Goal: Feedback & Contribution: Contribute content

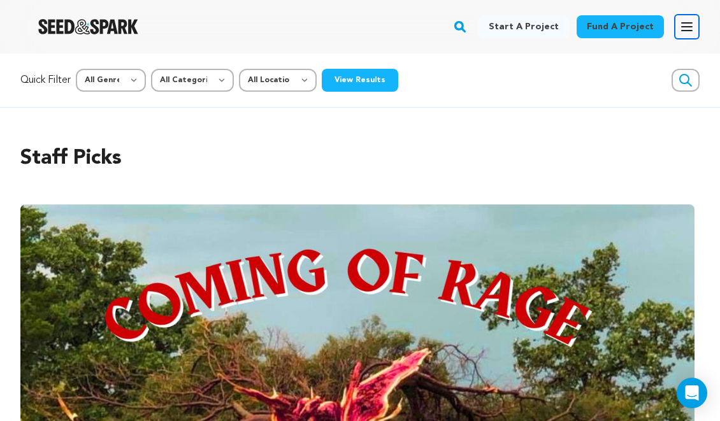
click at [678, 25] on button "Open main menu" at bounding box center [686, 26] width 25 height 25
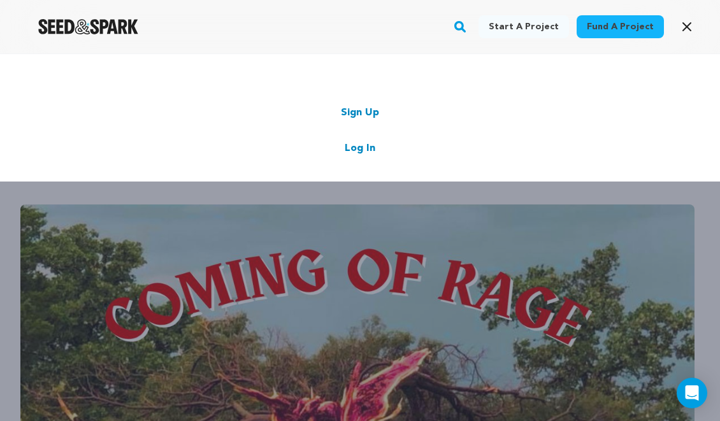
click at [367, 144] on link "Log In" at bounding box center [360, 148] width 31 height 15
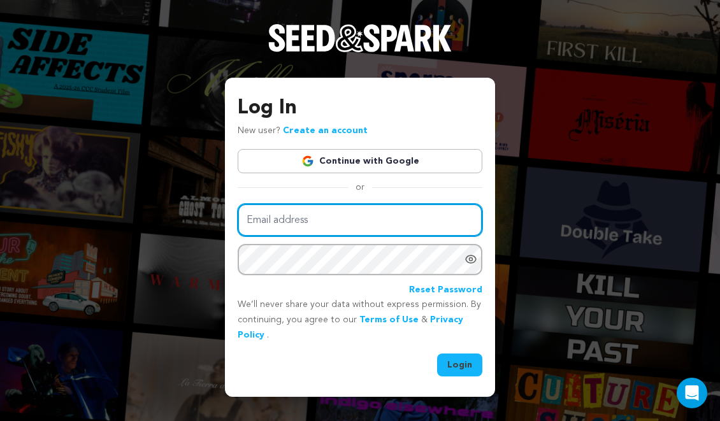
type input "[EMAIL_ADDRESS][DOMAIN_NAME]"
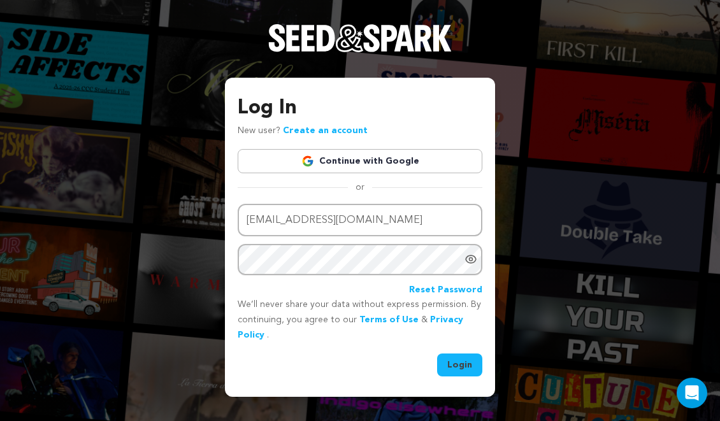
click at [465, 371] on button "Login" at bounding box center [459, 364] width 45 height 23
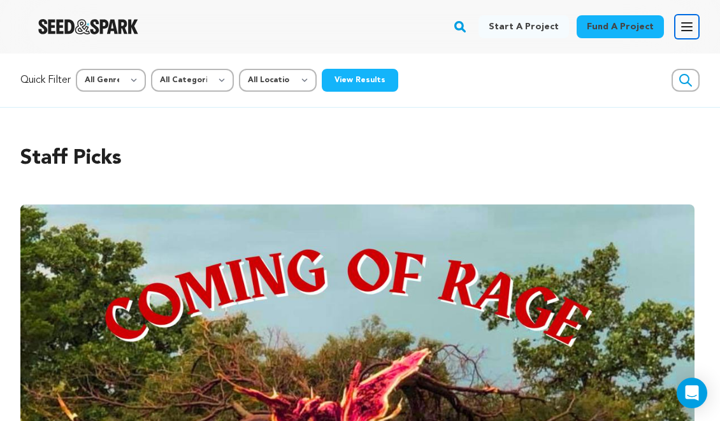
click at [695, 32] on button "Open main menu" at bounding box center [686, 26] width 25 height 25
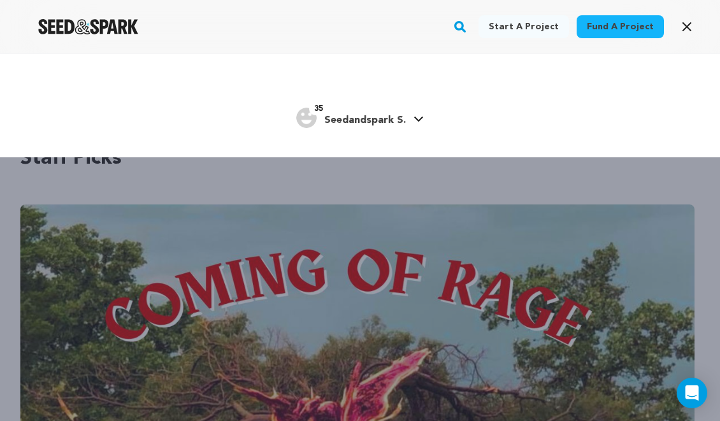
click at [383, 121] on span "Seedandspark S." at bounding box center [365, 120] width 82 height 10
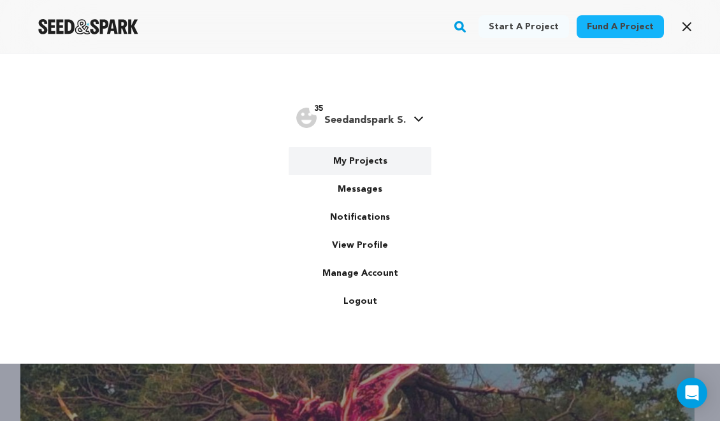
click at [369, 157] on link "My Projects" at bounding box center [359, 161] width 143 height 28
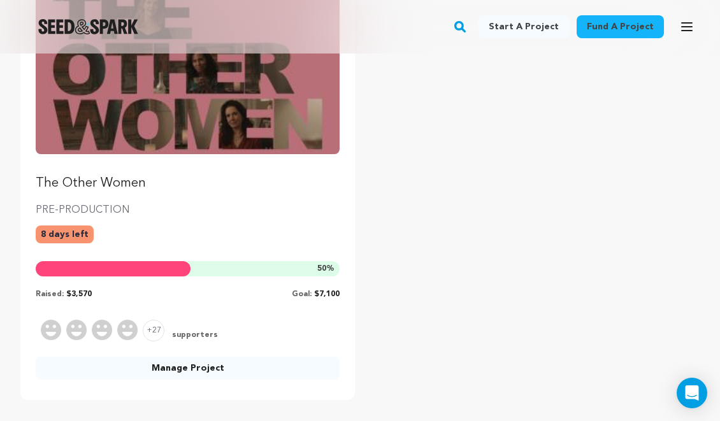
scroll to position [220, 0]
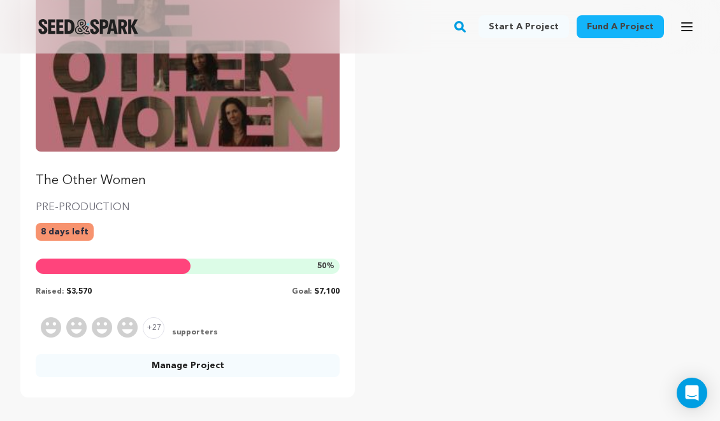
click at [278, 122] on img "Fund The Other Women" at bounding box center [188, 66] width 304 height 171
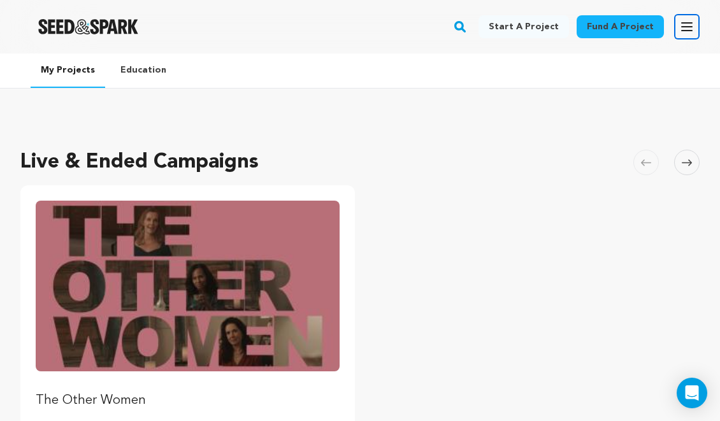
click at [685, 27] on icon "button" at bounding box center [686, 26] width 15 height 15
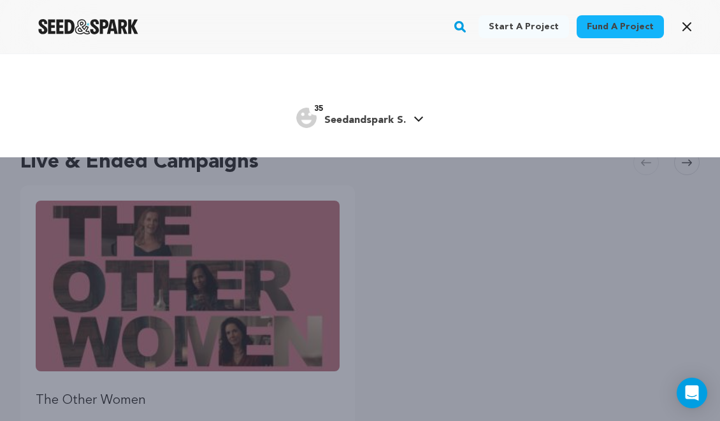
click at [381, 116] on span "Seedandspark S." at bounding box center [365, 120] width 82 height 10
click at [511, 363] on div "Start a project Fund a project 35" at bounding box center [360, 263] width 720 height 421
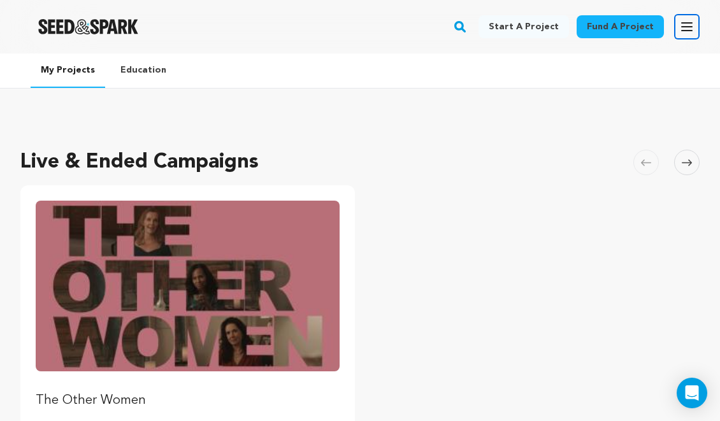
click at [686, 30] on icon "button" at bounding box center [686, 27] width 10 height 8
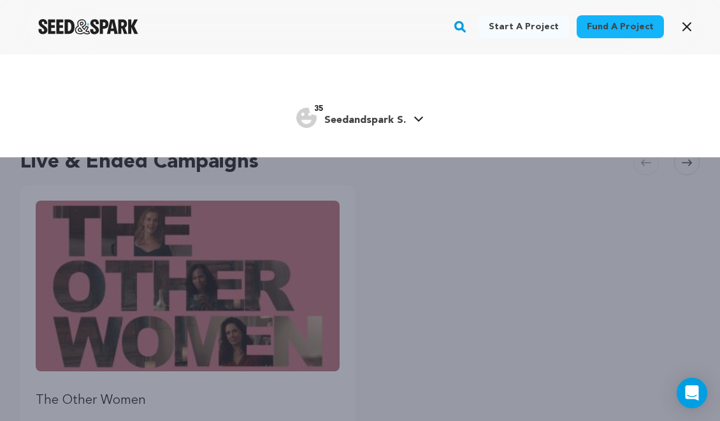
click at [385, 117] on span "Seedandspark S." at bounding box center [365, 120] width 82 height 10
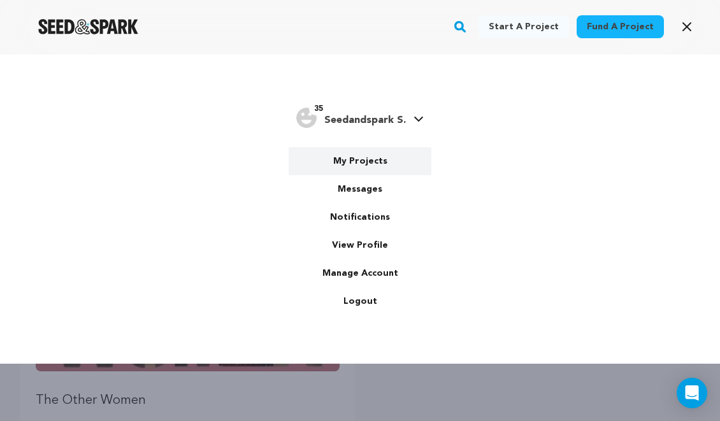
click at [371, 160] on link "My Projects" at bounding box center [359, 161] width 143 height 28
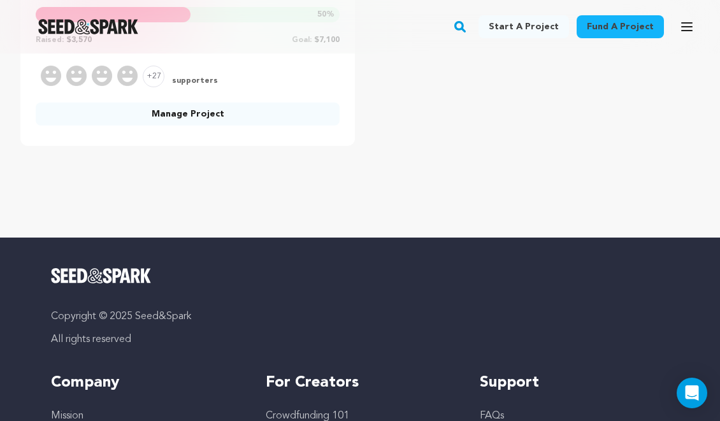
scroll to position [418, 0]
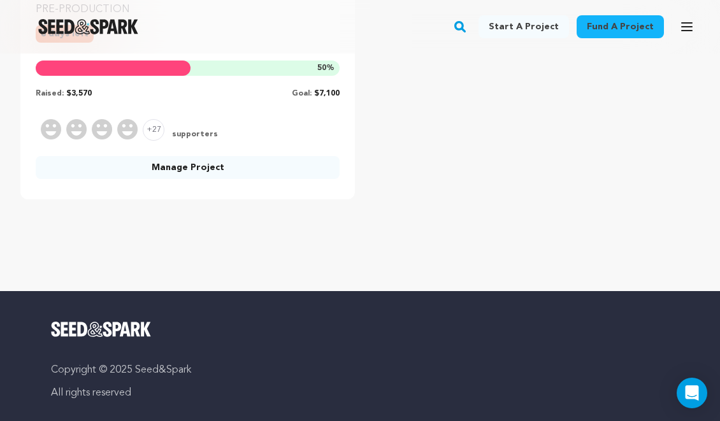
click at [305, 166] on link "Manage Project" at bounding box center [188, 167] width 304 height 23
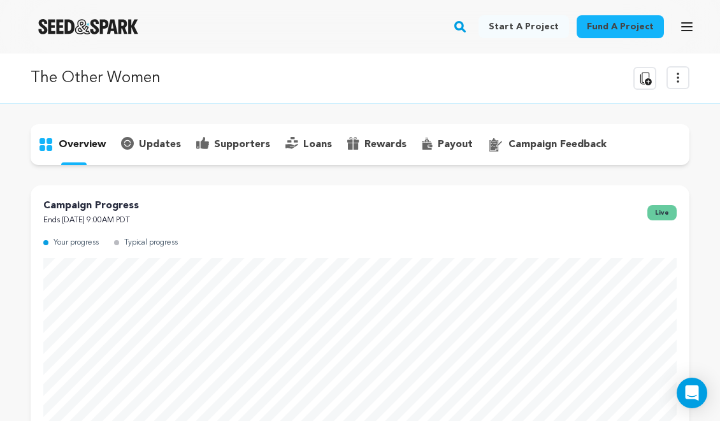
scroll to position [3, 0]
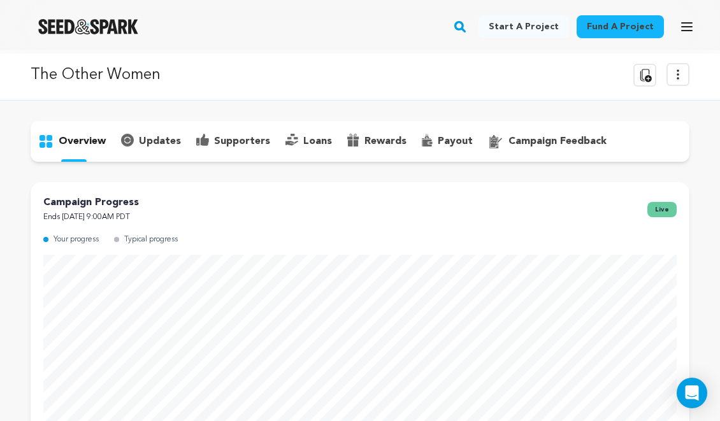
click at [243, 138] on p "supporters" at bounding box center [242, 141] width 56 height 15
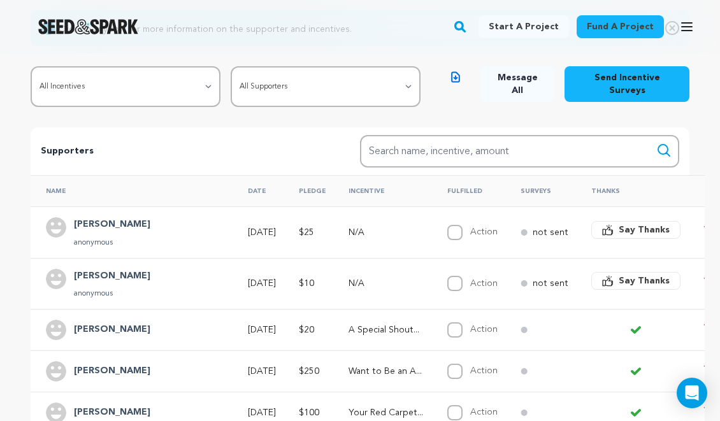
scroll to position [188, 0]
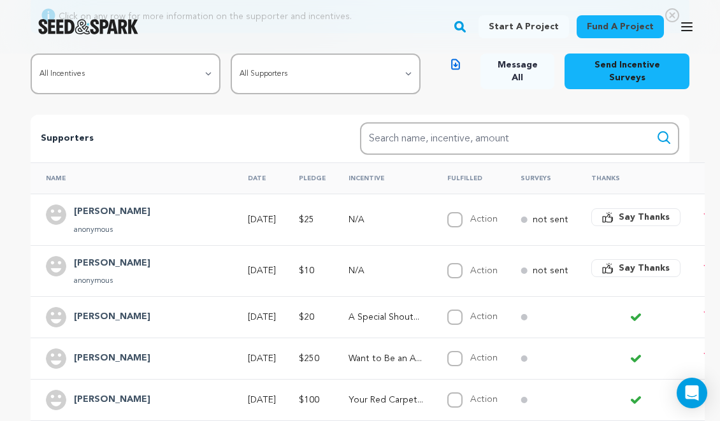
click at [618, 262] on span "Say Thanks" at bounding box center [643, 268] width 51 height 13
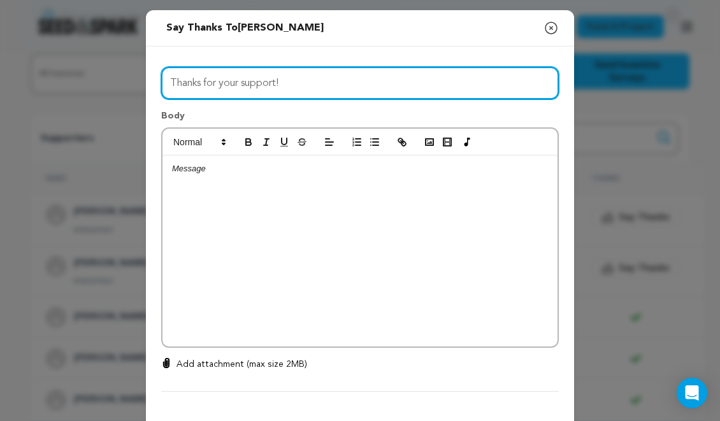
drag, startPoint x: 284, startPoint y: 78, endPoint x: 213, endPoint y: 83, distance: 71.5
click at [213, 83] on input "Thanks for your support!" at bounding box center [359, 83] width 397 height 32
click at [205, 83] on input "Thanks for your support!" at bounding box center [359, 83] width 397 height 32
type input "Thanks so much for your support!"
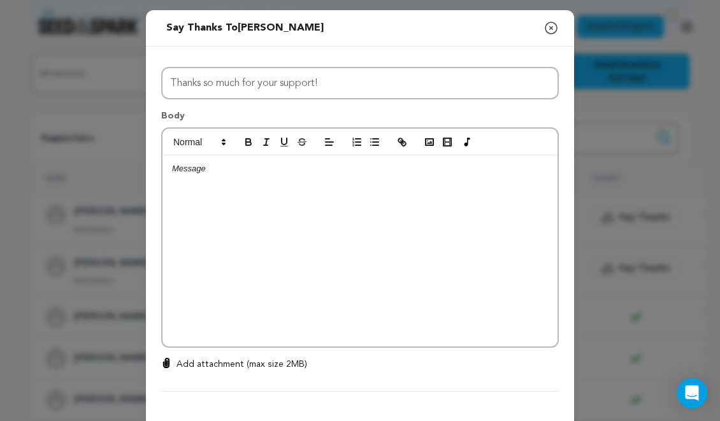
click at [199, 188] on div at bounding box center [359, 250] width 395 height 191
click at [547, 24] on icon "button" at bounding box center [550, 27] width 15 height 15
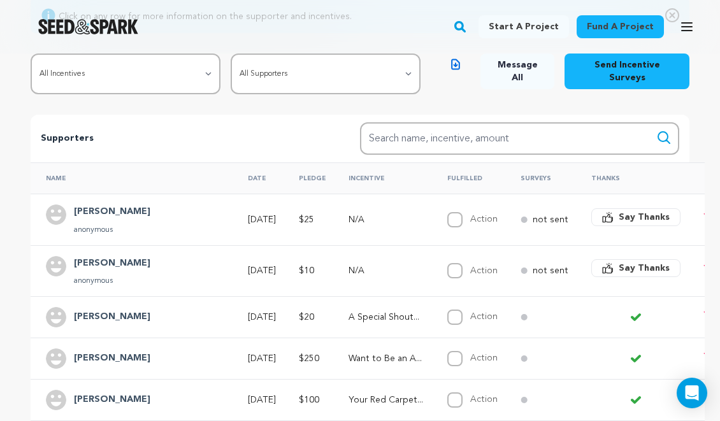
click at [600, 259] on button "Say Thanks" at bounding box center [635, 268] width 89 height 18
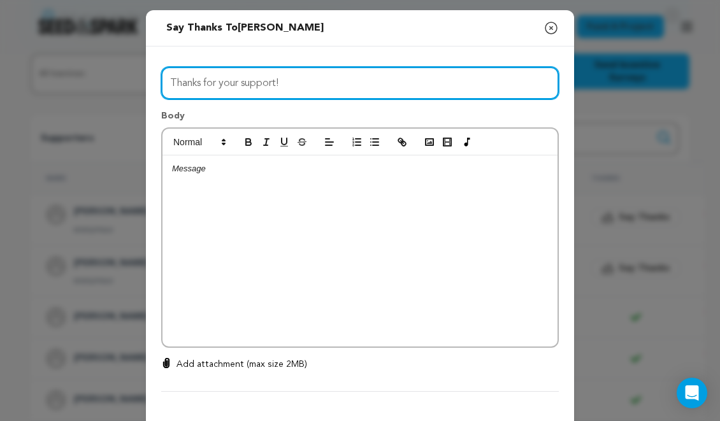
click at [201, 85] on input "Thanks for your support!" at bounding box center [359, 83] width 397 height 32
type input "Thanks so much for your support!"
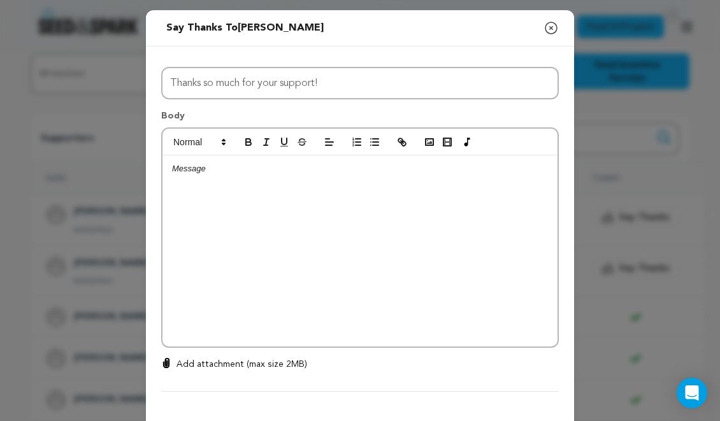
click at [183, 199] on div at bounding box center [359, 250] width 395 height 191
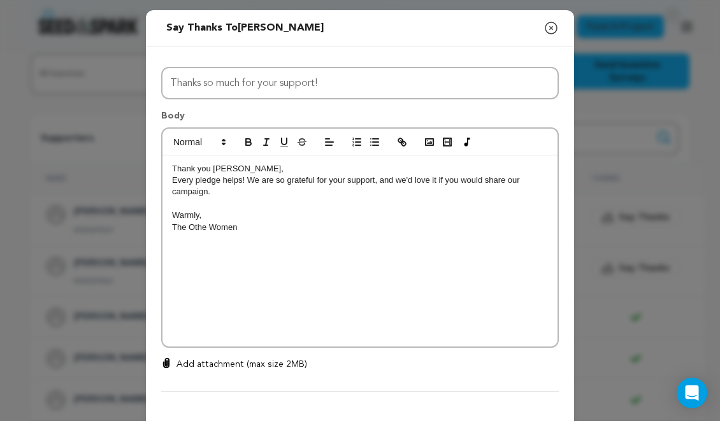
click at [206, 230] on p "The Othe Women" at bounding box center [360, 227] width 376 height 11
drag, startPoint x: 178, startPoint y: 217, endPoint x: 205, endPoint y: 217, distance: 27.4
click at [205, 217] on p "Warmly," at bounding box center [360, 215] width 376 height 11
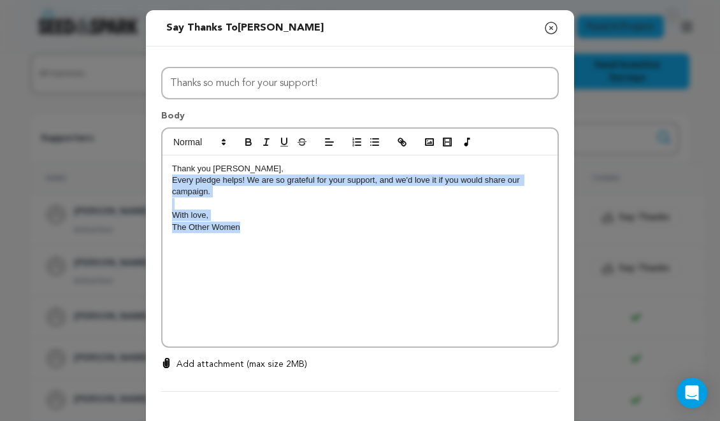
drag, startPoint x: 258, startPoint y: 238, endPoint x: 169, endPoint y: 185, distance: 103.6
click at [169, 185] on div "Thank you Edwin, Every pledge helps! We are so grateful for your support, and w…" at bounding box center [359, 250] width 395 height 191
click at [308, 243] on div "Thank you Edwin, Every pledge helps! We are so grateful for your support, and w…" at bounding box center [359, 250] width 395 height 191
drag, startPoint x: 253, startPoint y: 239, endPoint x: 173, endPoint y: 186, distance: 96.1
click at [173, 185] on div "Thank you Edwin, Every pledge helps! We are so grateful for your support, and w…" at bounding box center [359, 250] width 395 height 191
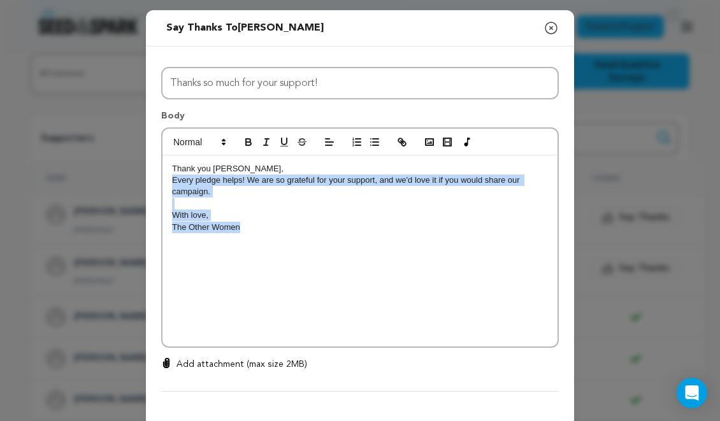
copy div "Every pledge helps! We are so grateful for your support, and we'd love it if yo…"
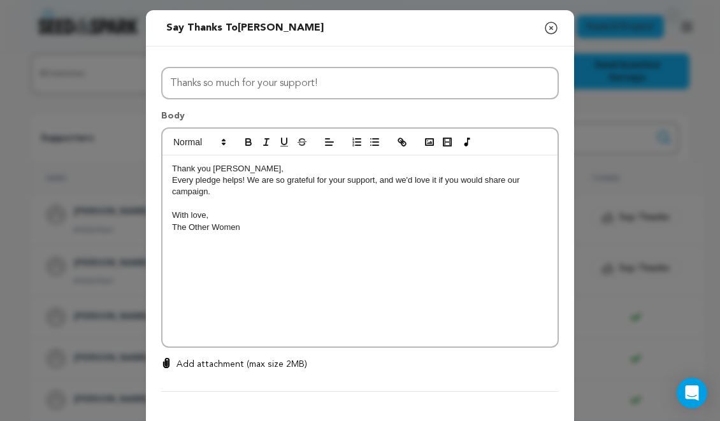
click at [355, 205] on p at bounding box center [360, 203] width 376 height 11
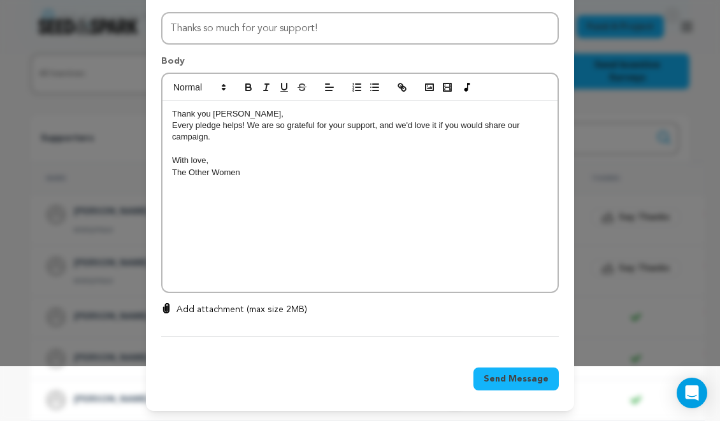
click at [502, 374] on span "Send Message" at bounding box center [515, 379] width 65 height 13
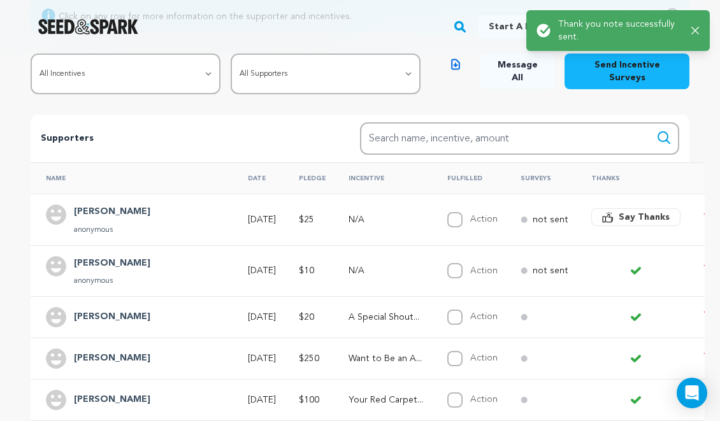
click at [618, 211] on span "Say Thanks" at bounding box center [643, 217] width 51 height 13
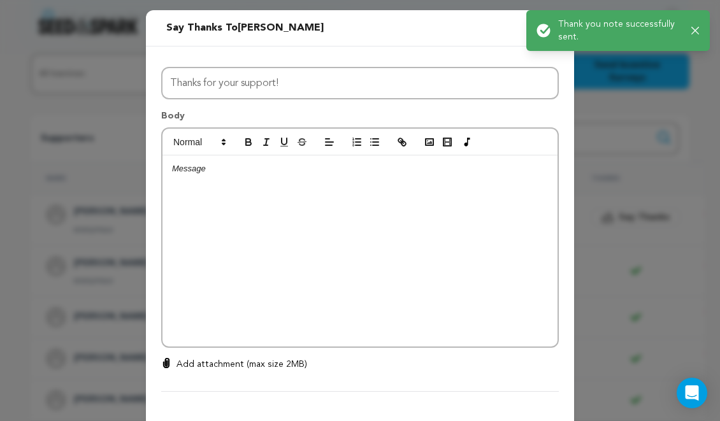
click at [358, 184] on div at bounding box center [359, 250] width 395 height 191
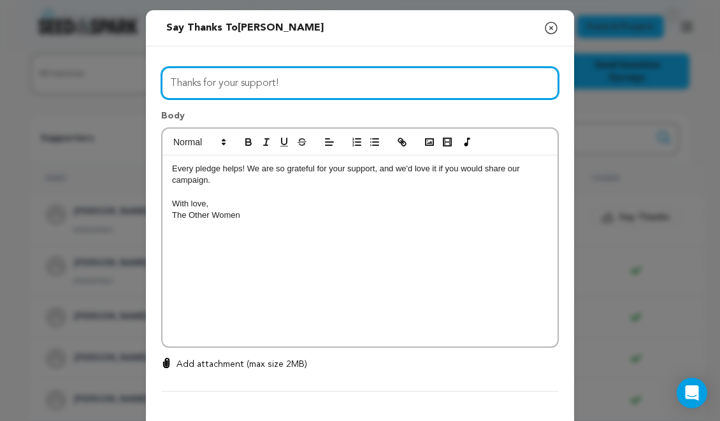
click at [197, 83] on input "Thanks for your support!" at bounding box center [359, 83] width 397 height 32
click at [203, 83] on input "Thanks for your support!" at bounding box center [359, 83] width 397 height 32
click at [207, 83] on input "Thanks so much for your support!" at bounding box center [359, 83] width 397 height 32
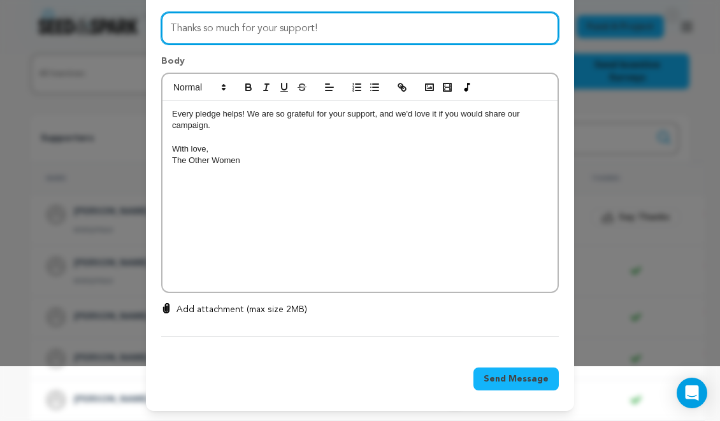
type input "Thanks so much for your support!"
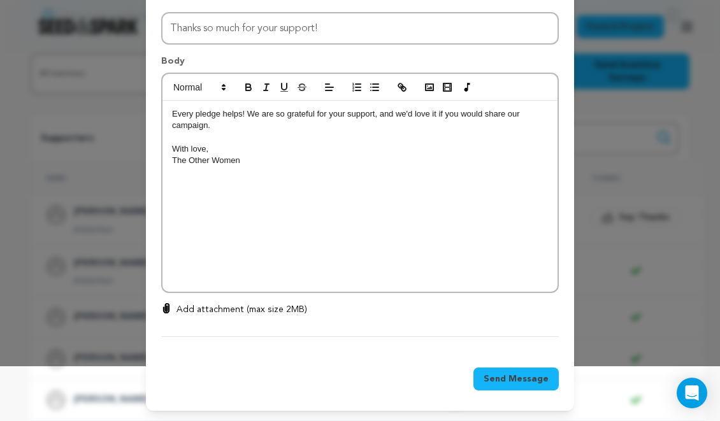
click at [515, 381] on span "Send Message" at bounding box center [515, 379] width 65 height 13
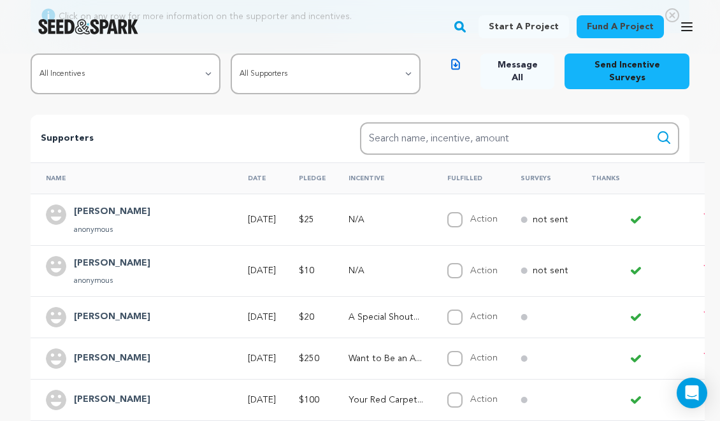
scroll to position [3, 0]
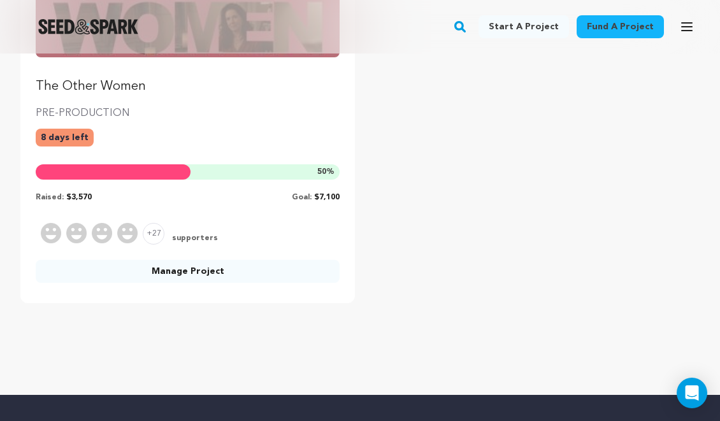
scroll to position [337, 0]
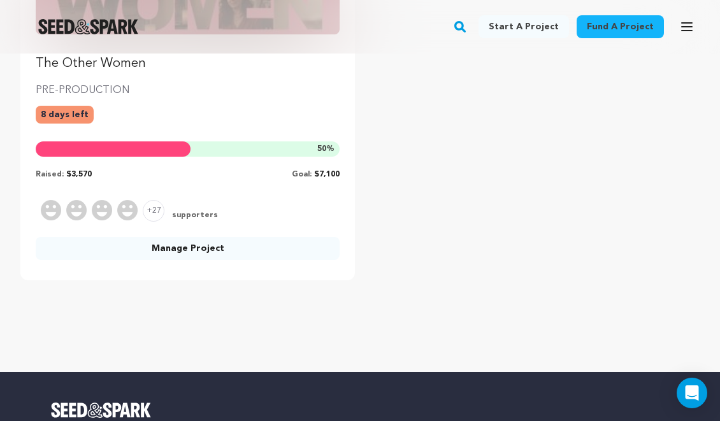
click at [197, 246] on link "Manage Project" at bounding box center [188, 248] width 304 height 23
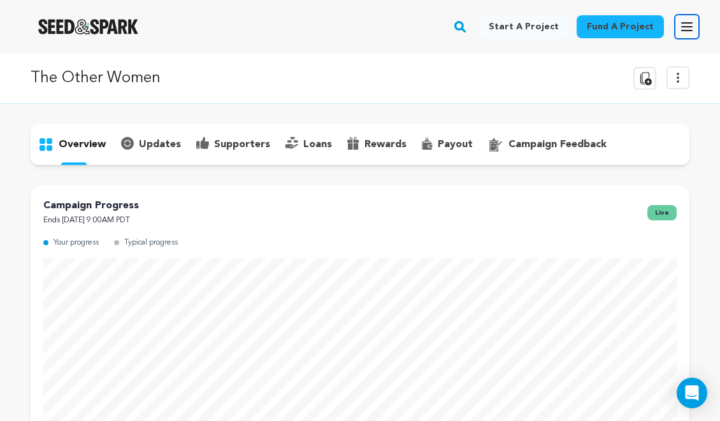
click at [684, 25] on icon "button" at bounding box center [686, 26] width 15 height 15
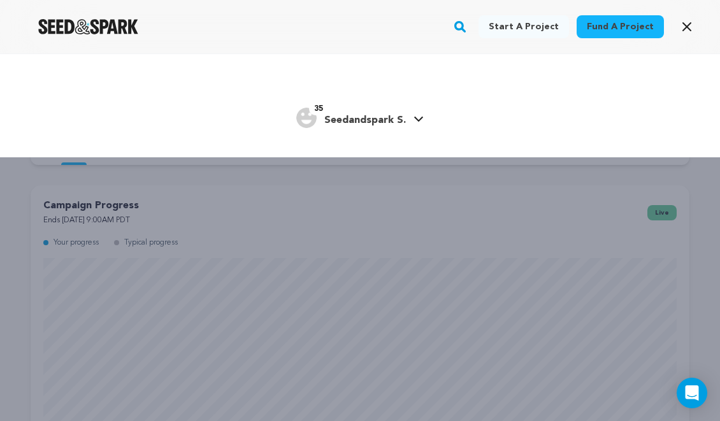
click at [395, 118] on span "Seedandspark S." at bounding box center [365, 120] width 82 height 10
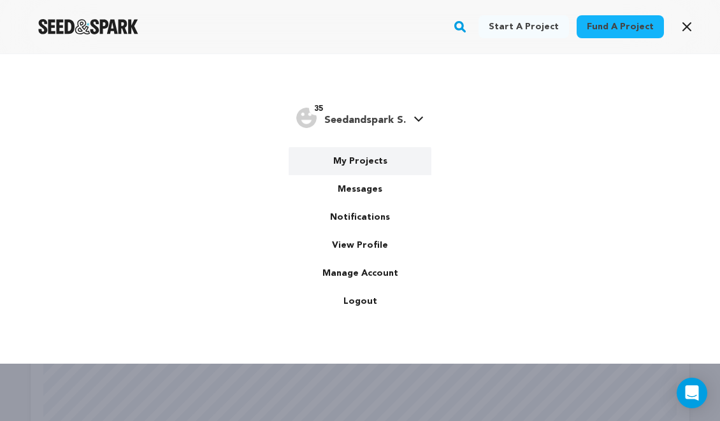
click at [375, 172] on link "My Projects" at bounding box center [359, 161] width 143 height 28
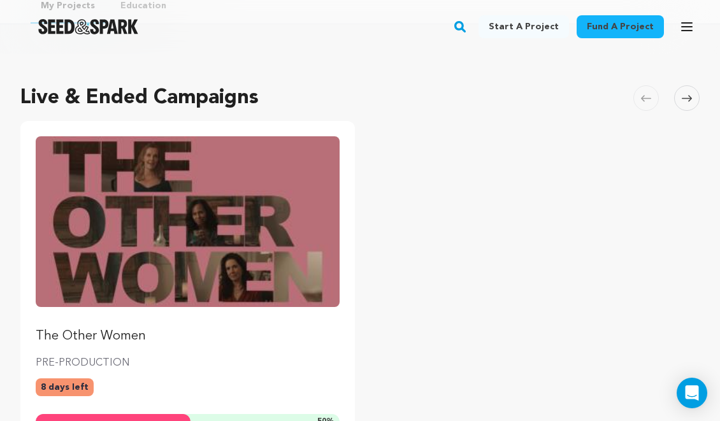
scroll to position [35, 0]
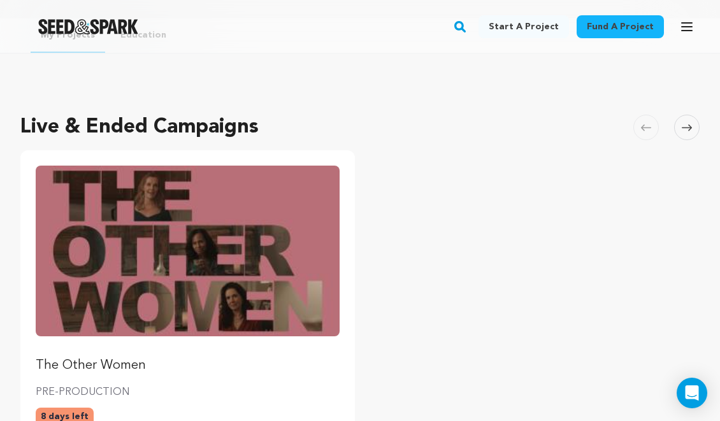
click at [285, 256] on img "Fund The Other Women" at bounding box center [188, 251] width 304 height 171
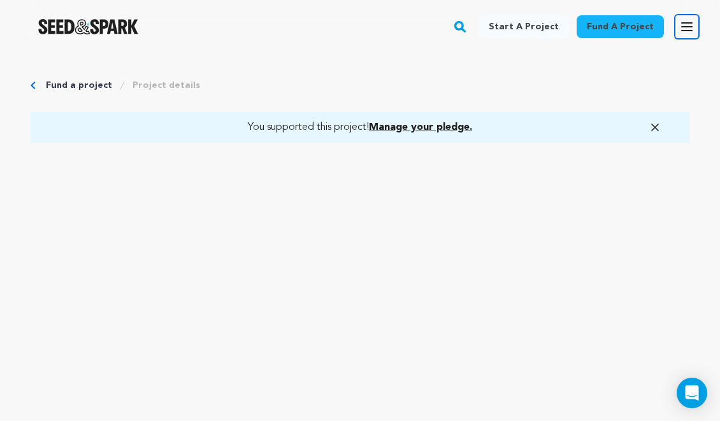
click at [681, 19] on icon "button" at bounding box center [686, 26] width 15 height 15
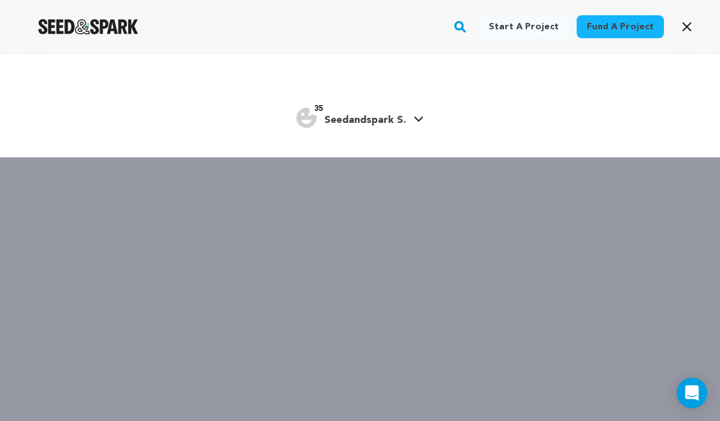
click at [363, 117] on span "Seedandspark S." at bounding box center [365, 120] width 82 height 10
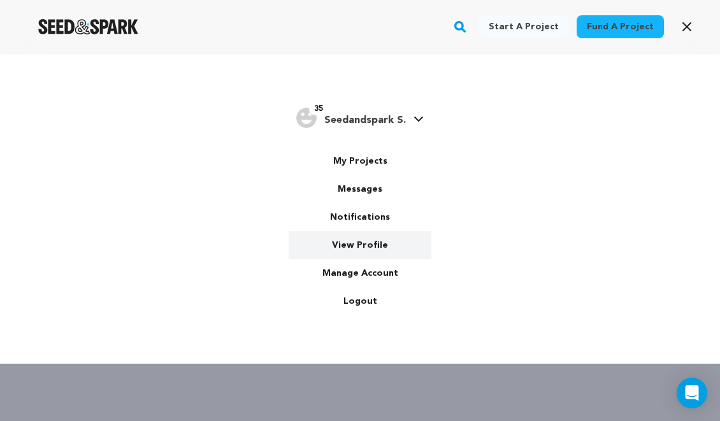
click at [336, 242] on link "View Profile" at bounding box center [359, 245] width 143 height 28
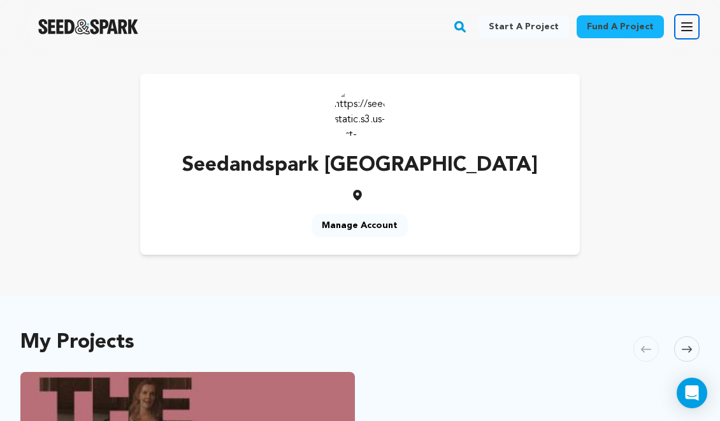
click at [688, 27] on icon "button" at bounding box center [686, 27] width 10 height 8
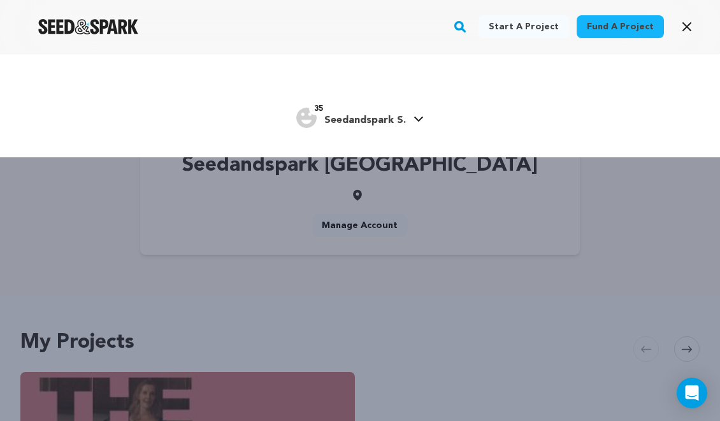
click at [364, 130] on div "35 Seedandspark S." at bounding box center [359, 118] width 127 height 27
click at [365, 125] on span "Seedandspark S." at bounding box center [365, 120] width 82 height 10
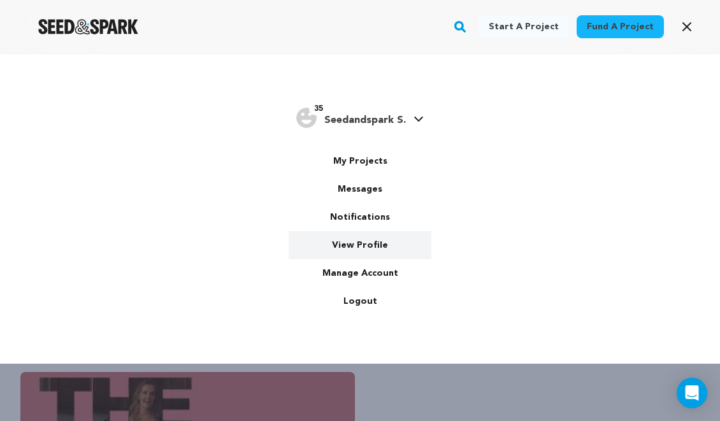
click at [362, 247] on link "View Profile" at bounding box center [359, 245] width 143 height 28
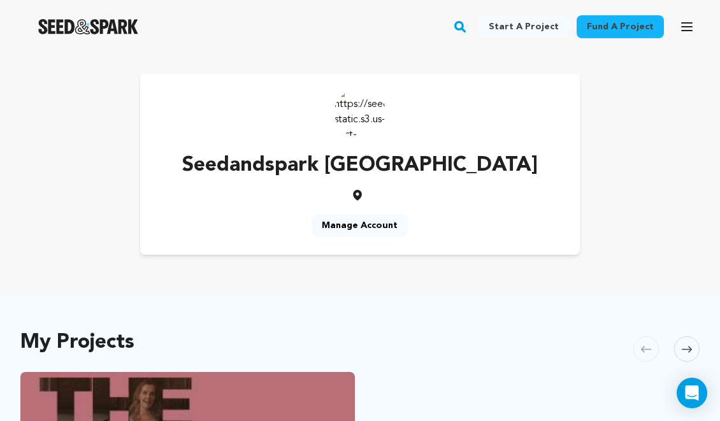
click at [362, 227] on link "Manage Account" at bounding box center [359, 225] width 96 height 23
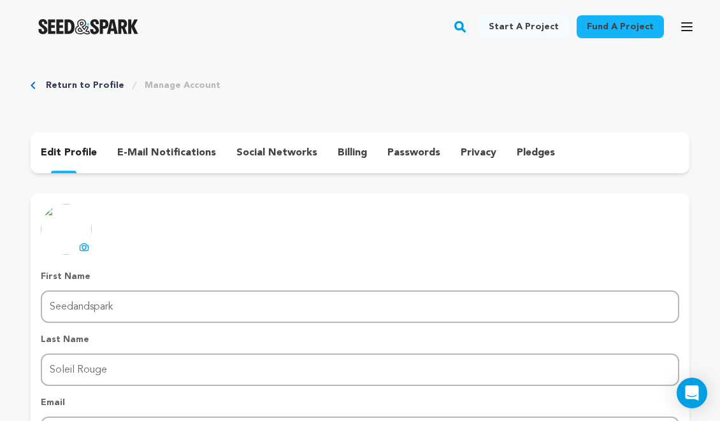
click at [95, 86] on link "Return to Profile" at bounding box center [85, 85] width 78 height 13
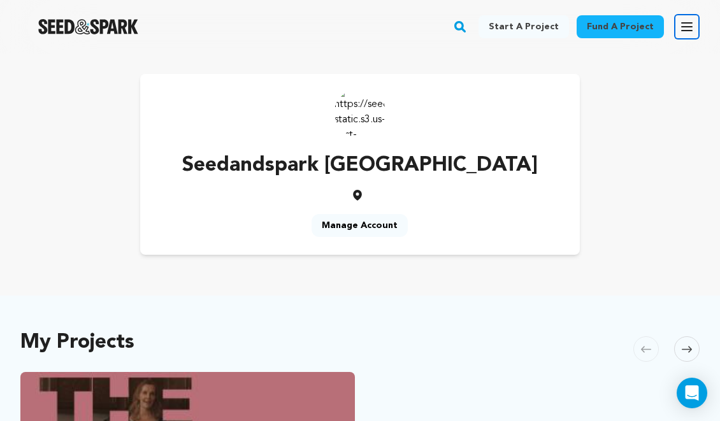
click at [693, 31] on icon "button" at bounding box center [686, 26] width 15 height 15
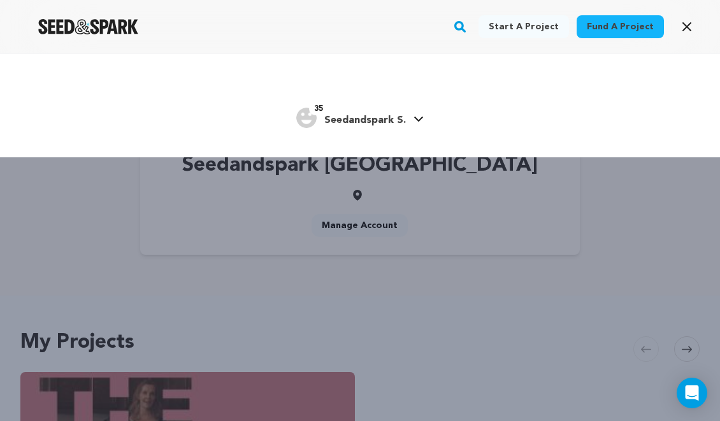
click at [641, 31] on link "Fund a project" at bounding box center [619, 26] width 87 height 23
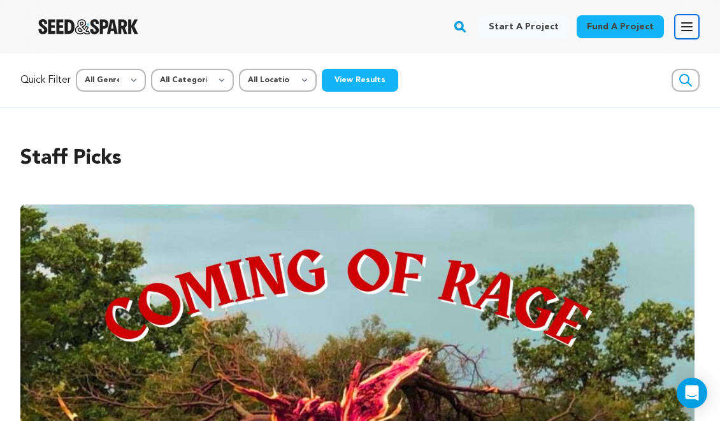
click at [688, 31] on icon "button" at bounding box center [686, 27] width 10 height 8
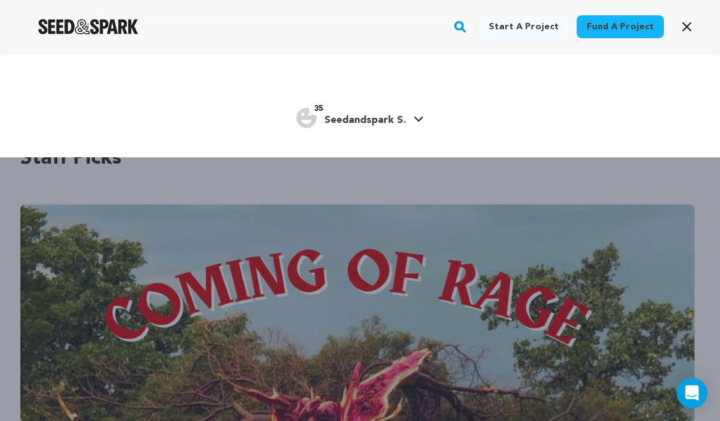
click at [385, 114] on h4 "Seedandspark S." at bounding box center [365, 120] width 82 height 15
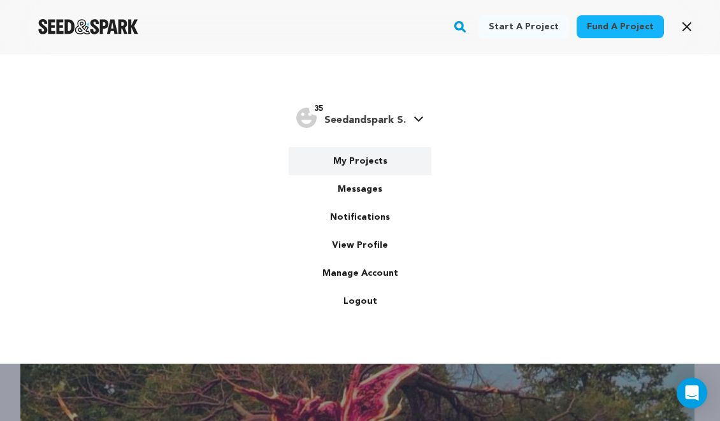
click at [377, 159] on link "My Projects" at bounding box center [359, 161] width 143 height 28
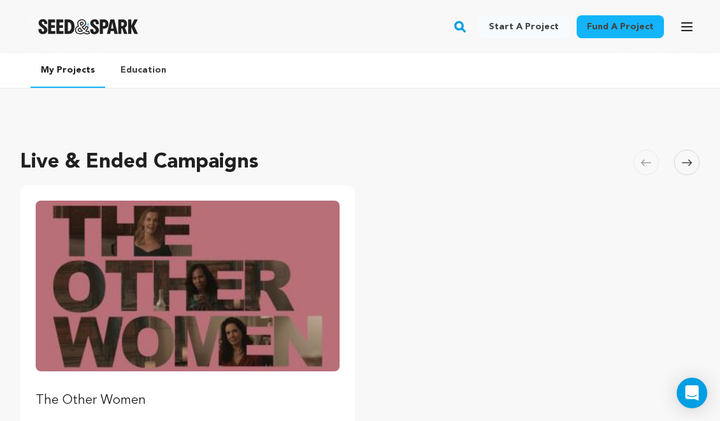
click at [246, 260] on img "Fund The Other Women" at bounding box center [188, 286] width 304 height 171
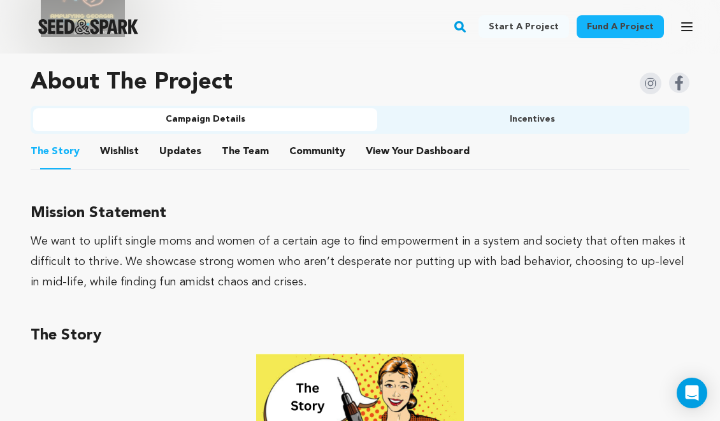
scroll to position [946, 0]
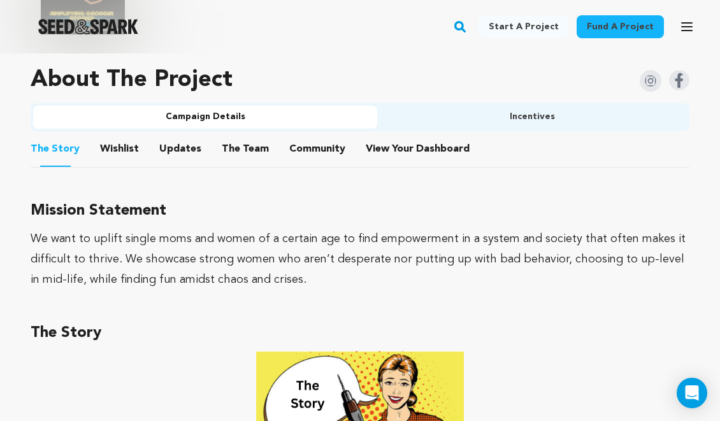
click at [189, 153] on button "Updates" at bounding box center [180, 151] width 31 height 31
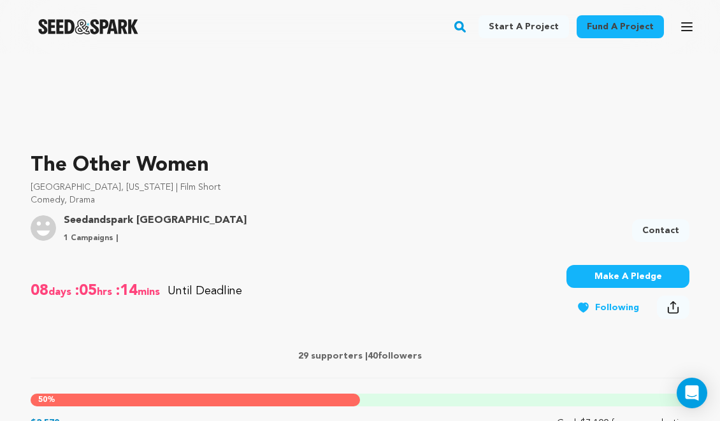
scroll to position [325, 0]
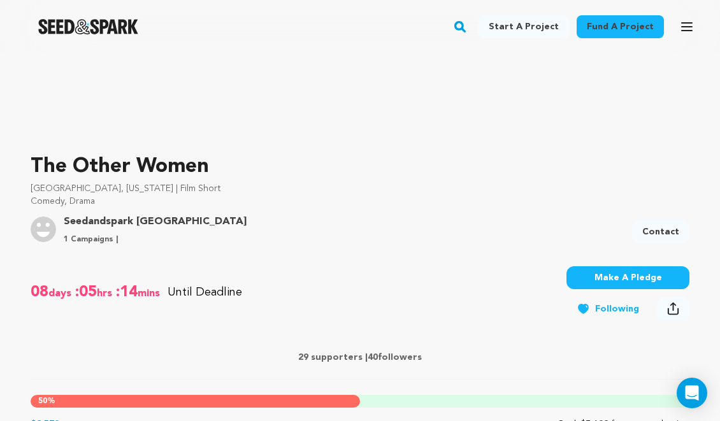
click at [678, 306] on icon at bounding box center [673, 308] width 12 height 13
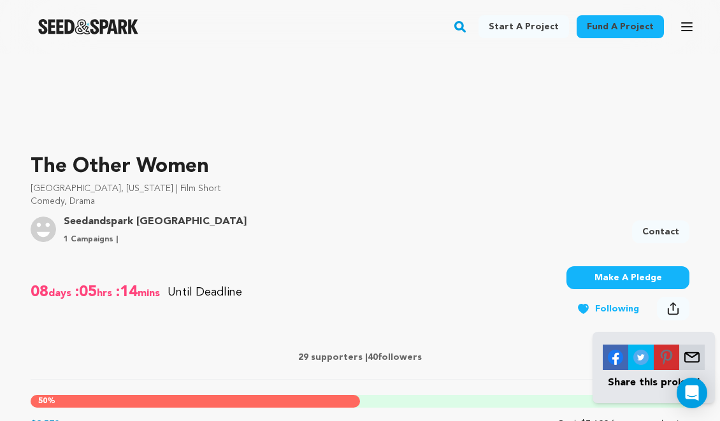
click at [592, 337] on div "Share this project!" at bounding box center [653, 367] width 122 height 66
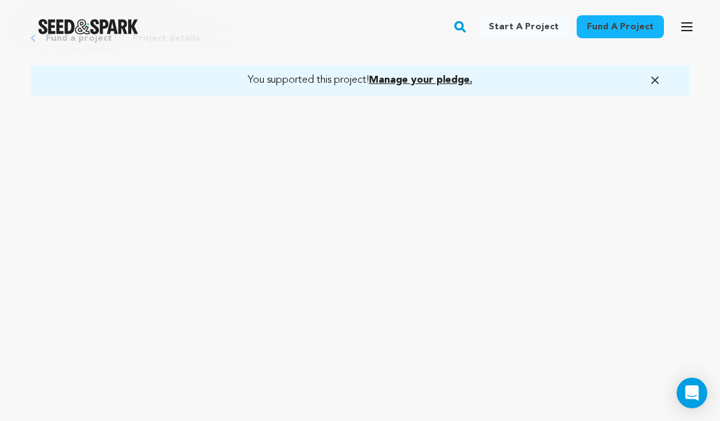
scroll to position [0, 0]
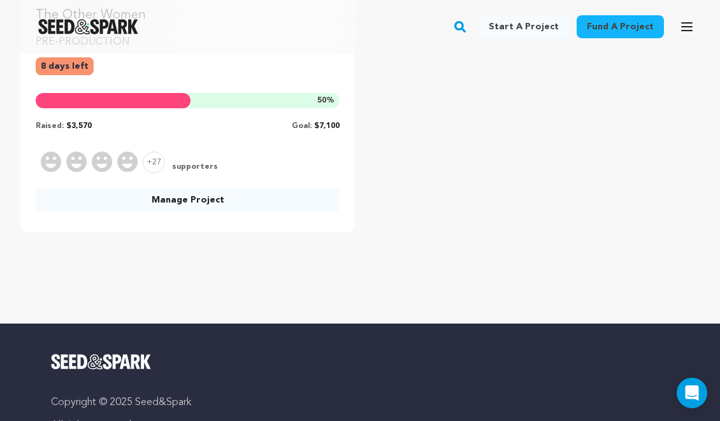
scroll to position [392, 0]
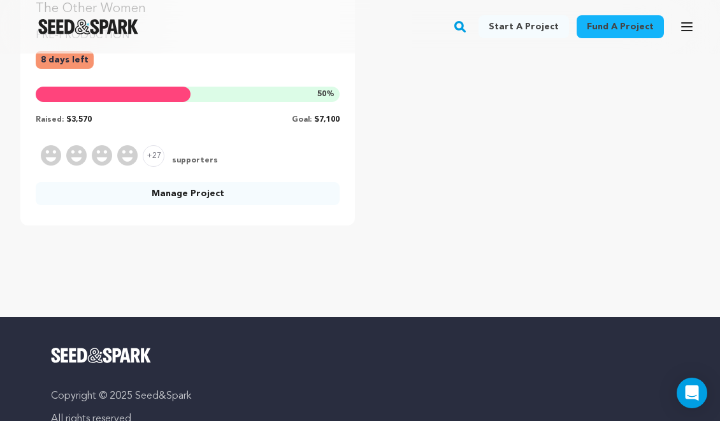
click at [169, 189] on link "Manage Project" at bounding box center [188, 193] width 304 height 23
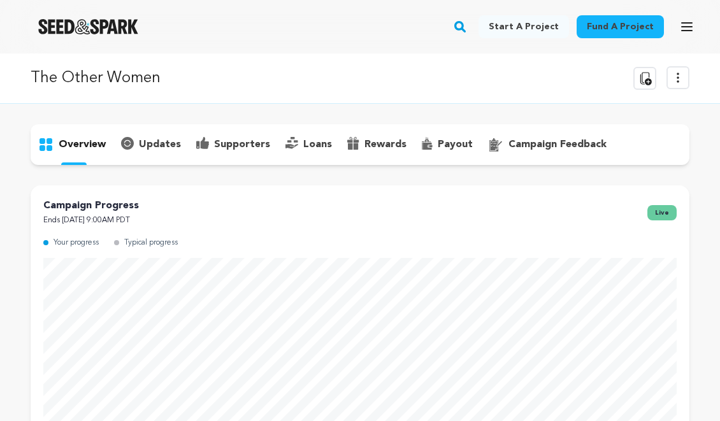
scroll to position [13, 0]
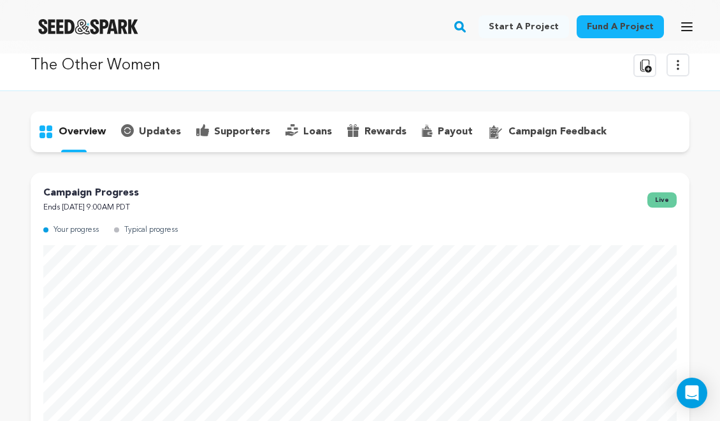
click at [162, 128] on p "updates" at bounding box center [160, 131] width 42 height 15
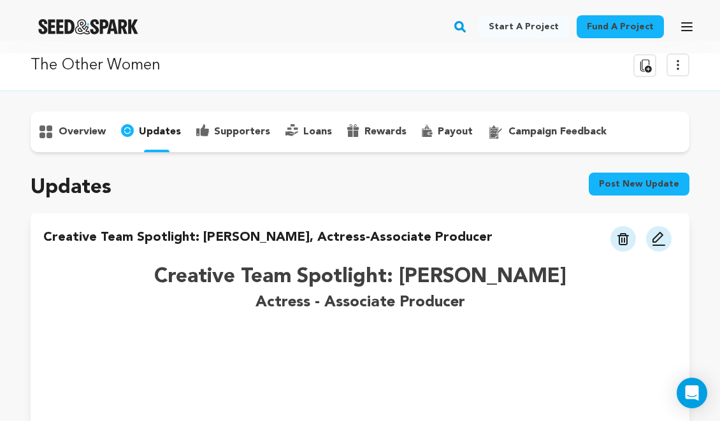
click at [611, 185] on button "Post new update" at bounding box center [638, 184] width 101 height 23
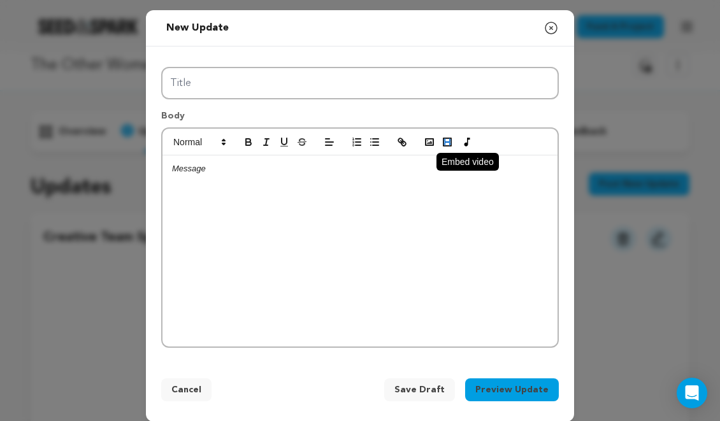
click at [450, 144] on rect "button" at bounding box center [450, 144] width 2 height 1
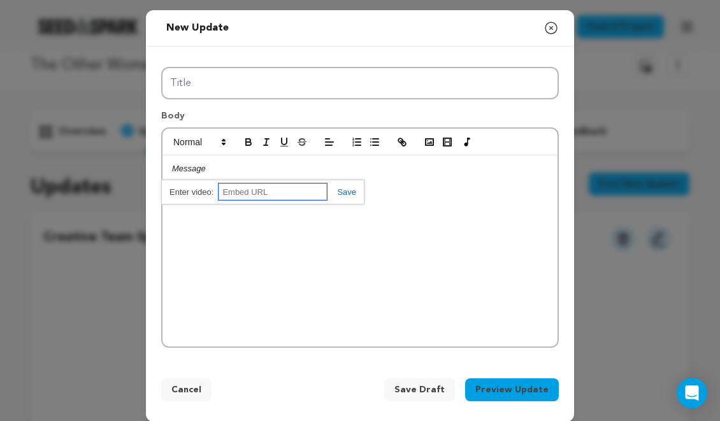
click at [276, 196] on input "text" at bounding box center [272, 191] width 108 height 17
paste input "https://www.youtube.com/shorts/n2zQtTET-Oc"
type input "https://www.youtube.com/shorts/n2zQtTET-Oc"
click at [343, 195] on link at bounding box center [341, 192] width 29 height 10
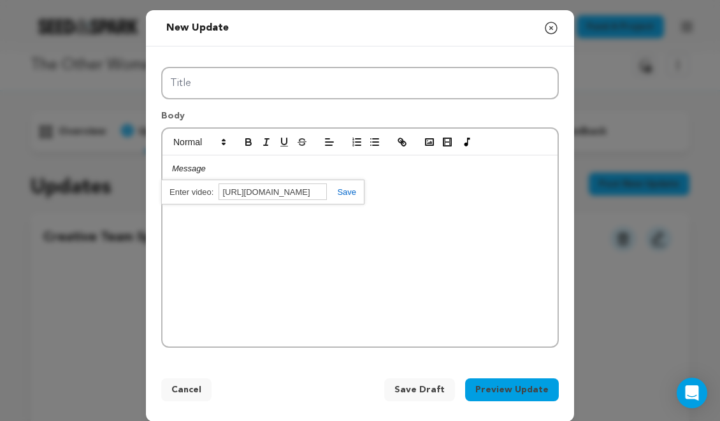
scroll to position [0, 0]
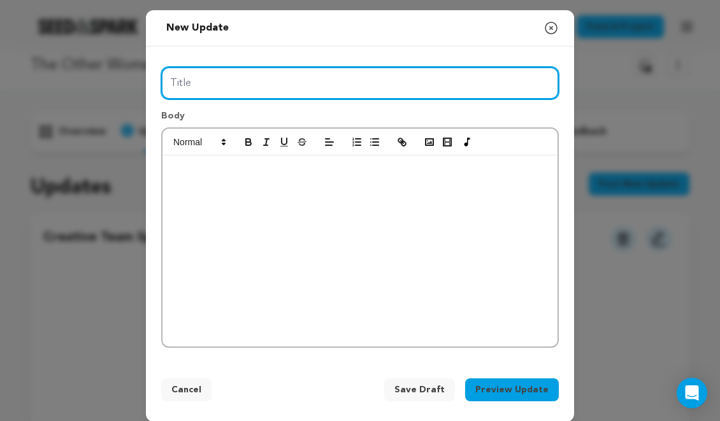
click at [262, 80] on input "Title" at bounding box center [359, 83] width 397 height 32
type input "Location Scout #2"
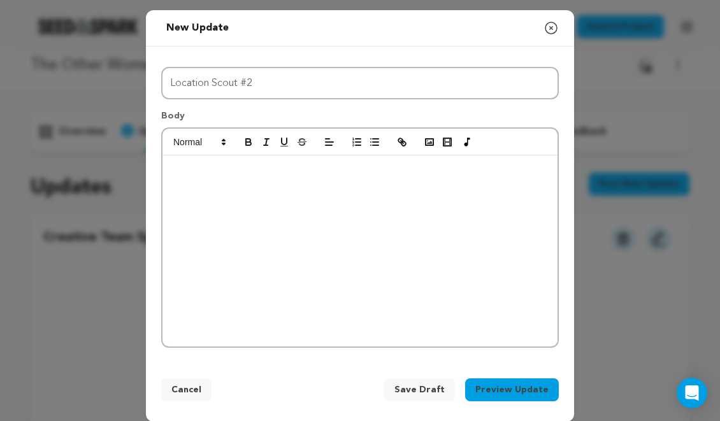
click at [373, 226] on div at bounding box center [359, 250] width 395 height 191
click at [324, 168] on span at bounding box center [328, 174] width 15 height 15
click at [210, 143] on span at bounding box center [198, 141] width 62 height 15
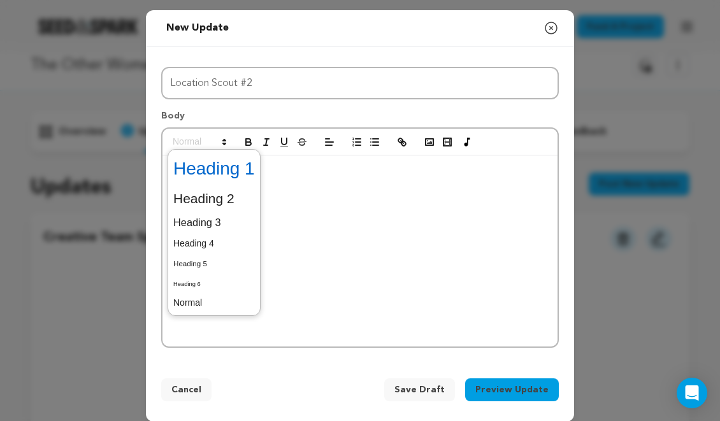
click at [204, 170] on span at bounding box center [214, 168] width 82 height 33
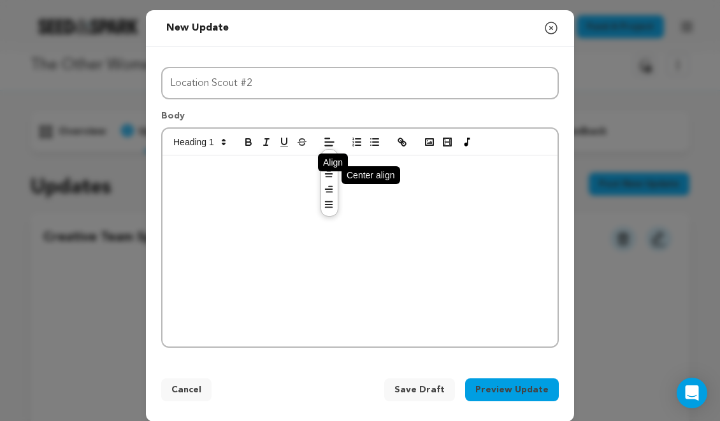
click at [330, 178] on icon at bounding box center [328, 174] width 10 height 10
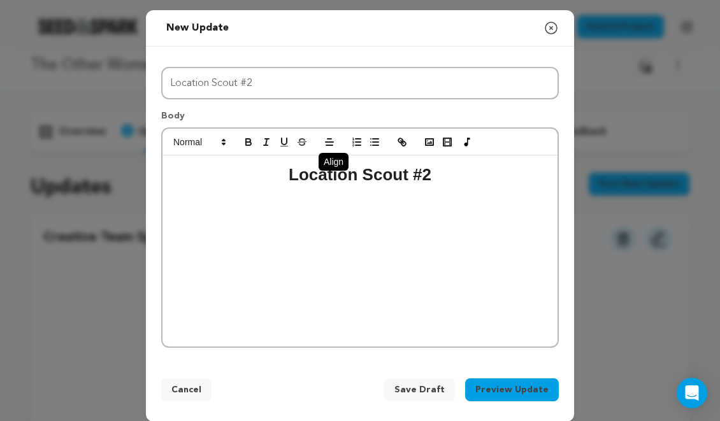
click at [471, 294] on p at bounding box center [360, 299] width 376 height 11
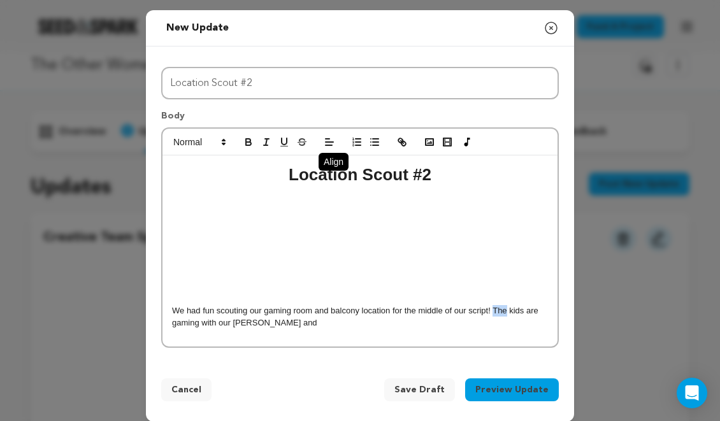
drag, startPoint x: 494, startPoint y: 311, endPoint x: 506, endPoint y: 311, distance: 12.1
click at [506, 311] on p "We had fun scouting our gaming room and balcony location for the middle of our …" at bounding box center [360, 317] width 376 height 24
click at [407, 323] on p "We had fun scouting our gaming room and balcony location for the middle of our …" at bounding box center [360, 317] width 376 height 24
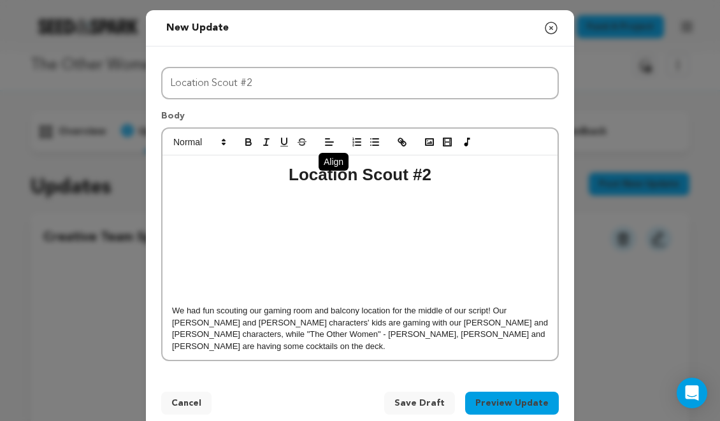
click at [306, 328] on p "We had fun scouting our gaming room and balcony location for the middle of our …" at bounding box center [360, 328] width 376 height 47
click at [427, 340] on p "We had fun scouting our gaming room and balcony location for the middle of our …" at bounding box center [360, 328] width 376 height 47
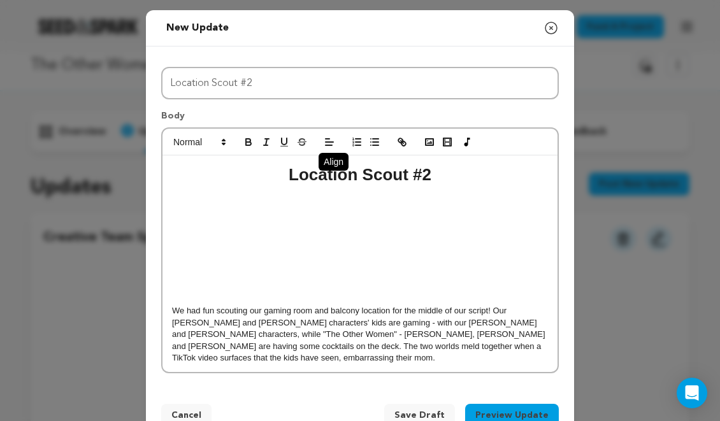
click at [494, 311] on p "We had fun scouting our gaming room and balcony location for the middle of our …" at bounding box center [360, 334] width 376 height 59
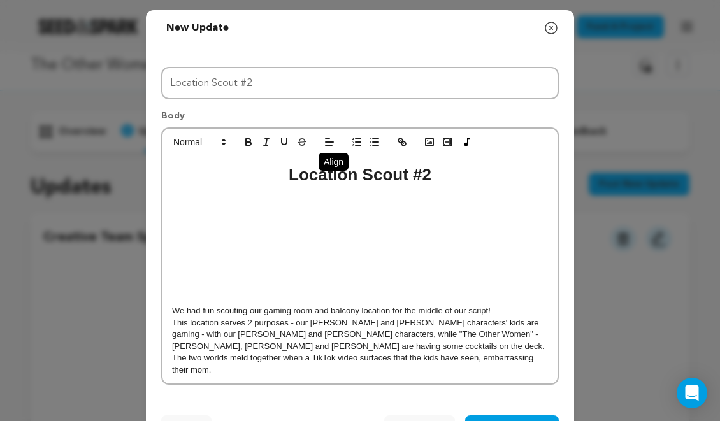
click at [296, 327] on p "This location serves 2 purposes - our Lisa and Sharon characters' kids are gami…" at bounding box center [360, 346] width 376 height 59
drag, startPoint x: 298, startPoint y: 326, endPoint x: 413, endPoint y: 320, distance: 115.4
click at [414, 320] on p "This location serves 2 purposes - our Lisa and Sharon characters' kids are gami…" at bounding box center [360, 346] width 376 height 59
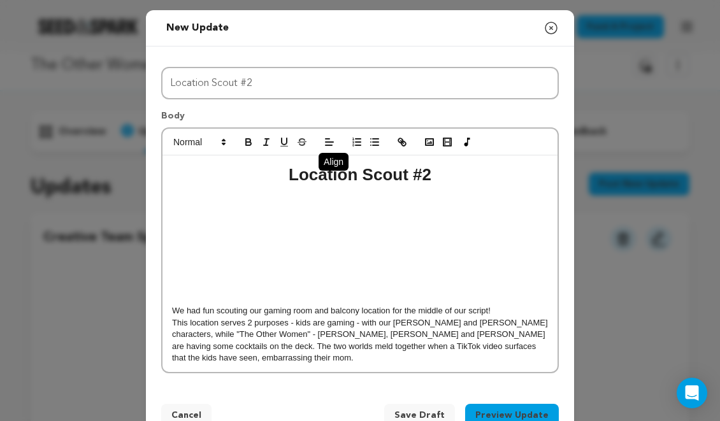
click at [360, 323] on p "This location serves 2 purposes - kids are gaming - with our Ethan and Chad cha…" at bounding box center [360, 340] width 376 height 47
drag, startPoint x: 513, startPoint y: 324, endPoint x: 229, endPoint y: 337, distance: 283.7
click at [229, 337] on p "This location serves 2 purposes - kids are gaming with our Ethan and Chad chara…" at bounding box center [360, 340] width 376 height 47
click at [219, 337] on p "This location serves 2 purposes - kids are gaming with our Ethan and Chad chara…" at bounding box center [360, 340] width 376 height 47
drag, startPoint x: 260, startPoint y: 337, endPoint x: 275, endPoint y: 337, distance: 15.3
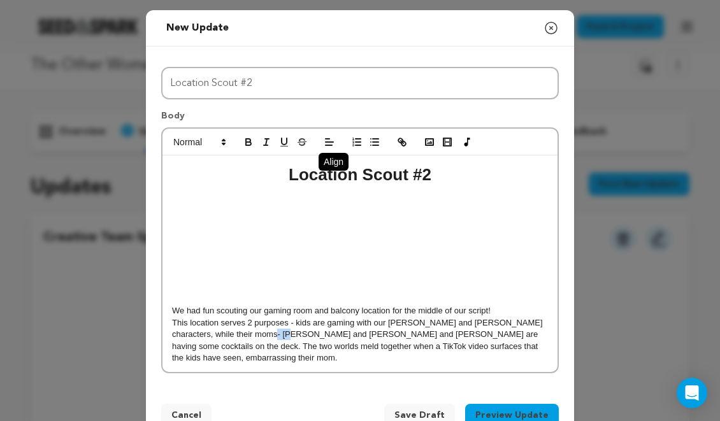
click at [275, 337] on p "This location serves 2 purposes - kids are gaming with our Ethan and Chad chara…" at bounding box center [360, 340] width 376 height 47
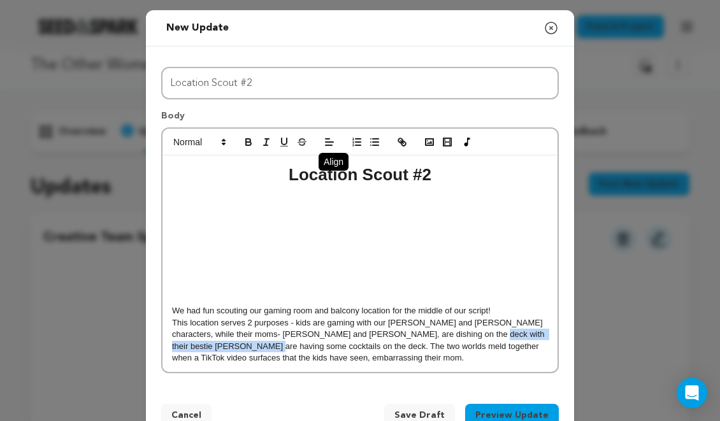
drag, startPoint x: 449, startPoint y: 337, endPoint x: 220, endPoint y: 345, distance: 229.4
click at [220, 345] on p "This location serves 2 purposes - kids are gaming with our Ethan and Chad chara…" at bounding box center [360, 340] width 376 height 47
click at [350, 337] on p "This location serves 2 purposes - kids are gaming with our Ethan and Chad chara…" at bounding box center [360, 340] width 376 height 47
click at [448, 337] on p "This location serves 2 purposes - kids are gaming with our Ethan and Chad chara…" at bounding box center [360, 340] width 376 height 47
click at [359, 336] on p "This location serves 2 purposes - kids are gaming with our Ethan and Chad chara…" at bounding box center [360, 340] width 376 height 47
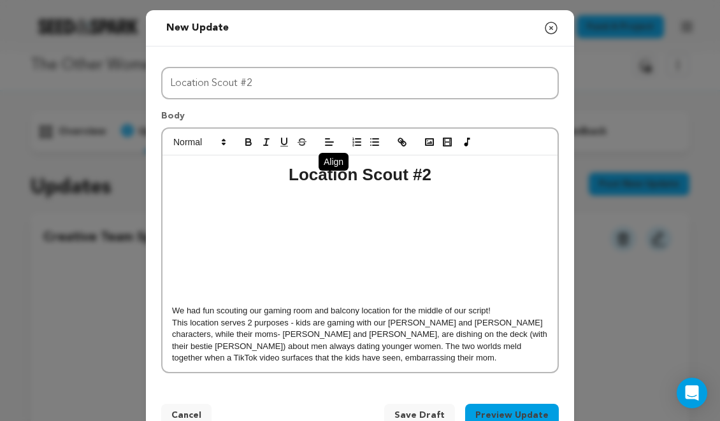
click at [474, 337] on p "This location serves 2 purposes - kids are gaming with our Ethan and Chad chara…" at bounding box center [360, 340] width 376 height 47
click at [448, 334] on p "This location serves 2 purposes - kids are gaming with our Ethan and Chad chara…" at bounding box center [360, 340] width 376 height 47
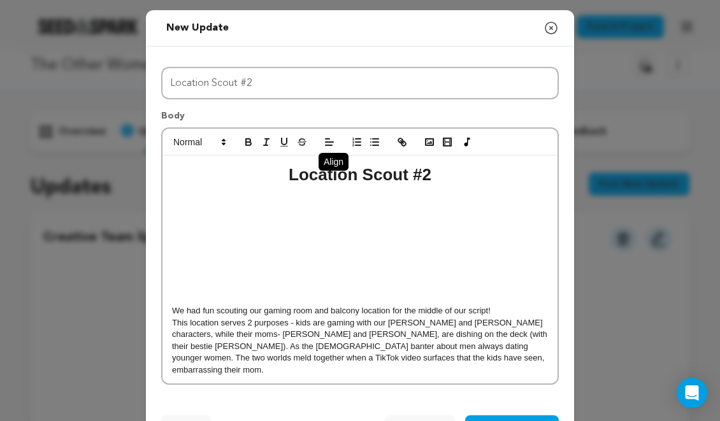
click at [195, 346] on p "This location serves 2 purposes - kids are gaming with our Ethan and Chad chara…" at bounding box center [360, 346] width 376 height 59
click at [228, 350] on p "This location serves 2 purposes - kids are gaming with our Ethan and Chad chara…" at bounding box center [360, 346] width 376 height 59
click at [364, 347] on p "This location serves 2 purposes - kids are gaming with our Ethan and Chad chara…" at bounding box center [360, 346] width 376 height 59
drag, startPoint x: 502, startPoint y: 348, endPoint x: 369, endPoint y: 347, distance: 133.1
click at [368, 347] on p "This location serves 2 purposes - kids are gaming with our Ethan and Chad chara…" at bounding box center [360, 346] width 376 height 59
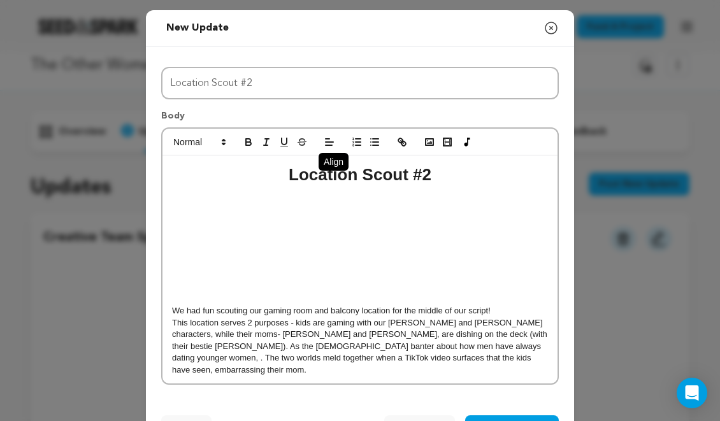
click at [367, 347] on p "This location serves 2 purposes - kids are gaming with our Ethan and Chad chara…" at bounding box center [360, 346] width 376 height 59
click at [364, 347] on p "This location serves 2 purposes - kids are gaming with our Ethan and Chad chara…" at bounding box center [360, 346] width 376 height 59
drag, startPoint x: 365, startPoint y: 348, endPoint x: 501, endPoint y: 347, distance: 136.3
click at [501, 347] on p "This location serves 2 purposes - kids are gaming with our Ethan and Chad chara…" at bounding box center [360, 346] width 376 height 59
click at [294, 325] on p "This location serves 2 purposes - kids are gaming with our Ethan and Chad chara…" at bounding box center [360, 346] width 376 height 59
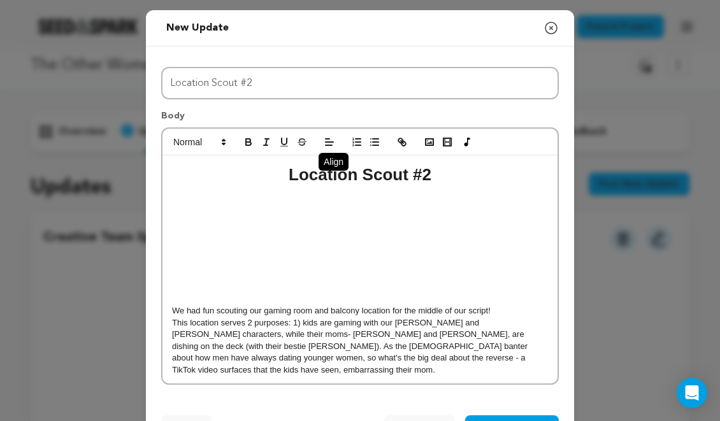
click at [304, 325] on p "This location serves 2 purposes: 1) kids are gaming with our Ethan and Chad cha…" at bounding box center [360, 346] width 376 height 59
click at [499, 324] on p "This location serves 2 purposes: 1) Kids are gaming with our Ethan and Chad cha…" at bounding box center [360, 346] width 376 height 59
click at [523, 327] on p "This location serves 2 purposes: 1) Kids are gaming with our Ethan and Chad cha…" at bounding box center [360, 346] width 376 height 59
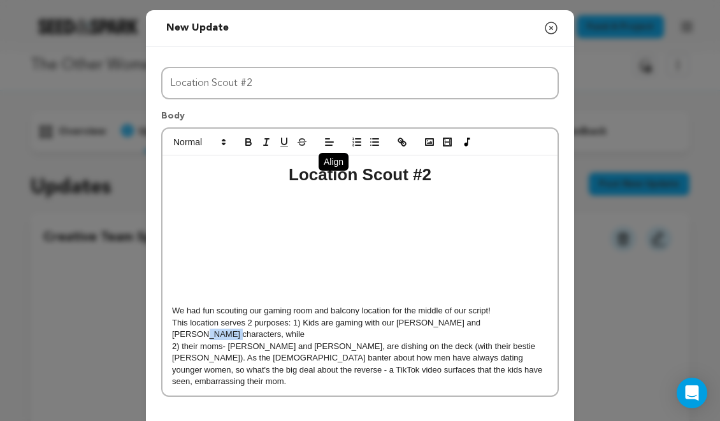
drag, startPoint x: 497, startPoint y: 326, endPoint x: 520, endPoint y: 323, distance: 23.1
click at [520, 323] on p "This location serves 2 purposes: 1) Kids are gaming with our Ethan and Chad cha…" at bounding box center [360, 329] width 376 height 24
click at [185, 341] on p "2) their moms- Lisa and Sharon, are dishing on the deck (with their bestie Clar…" at bounding box center [360, 364] width 376 height 47
click at [319, 323] on p "This location serves 2 purposes: 1) Kids are gaming with our Ethan and Chad cha…" at bounding box center [360, 329] width 376 height 24
drag, startPoint x: 218, startPoint y: 336, endPoint x: 240, endPoint y: 336, distance: 22.3
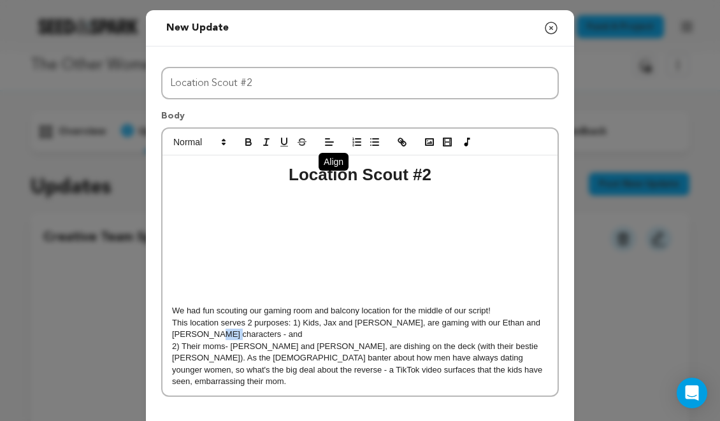
click at [240, 336] on p "This location serves 2 purposes: 1) Kids, Jax and Felix, are gaming with our Et…" at bounding box center [360, 329] width 376 height 24
drag, startPoint x: 210, startPoint y: 338, endPoint x: 243, endPoint y: 336, distance: 33.2
click at [243, 336] on p "This location serves 2 purposes: 1) Kids, Jax and Felix, are gaming with our Et…" at bounding box center [360, 329] width 376 height 24
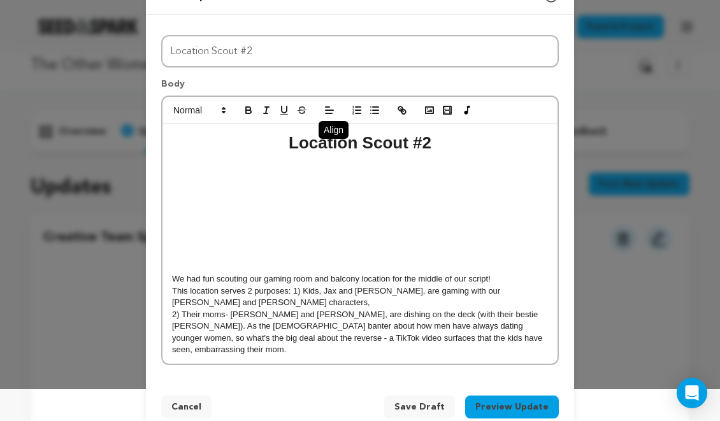
scroll to position [33, 0]
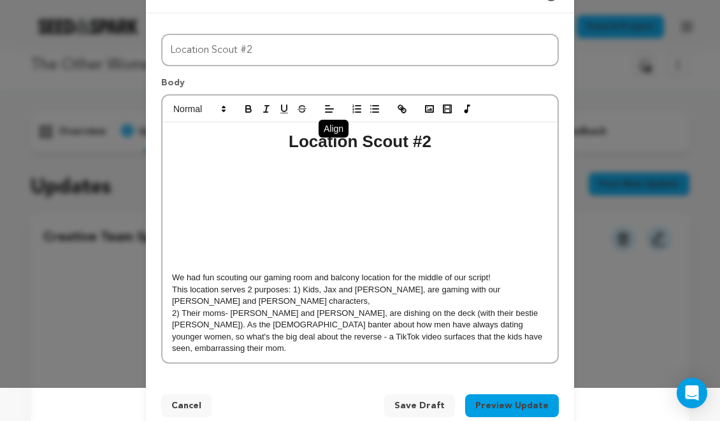
click at [483, 316] on p "2) Their moms- Lisa and Sharon, are dishing on the deck (with their bestie Clar…" at bounding box center [360, 331] width 376 height 47
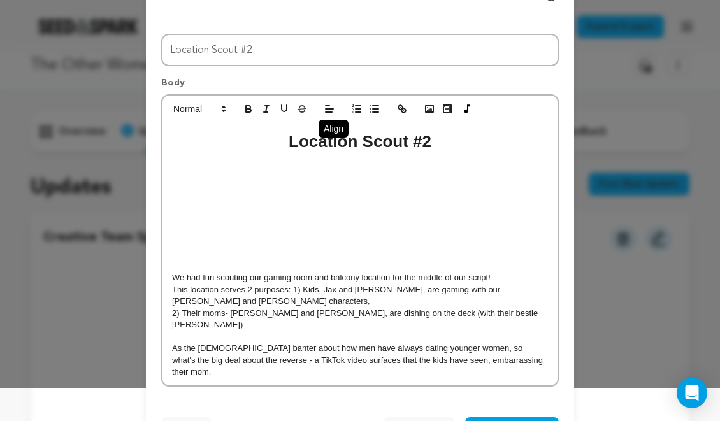
click at [380, 315] on p "2) Their moms- Lisa and Sharon, are dishing on the deck (with their bestie Clar…" at bounding box center [360, 320] width 376 height 24
click at [518, 310] on p "2) Their moms- Lisa and Sharon, are dishing on the balcony (with their bestie C…" at bounding box center [360, 320] width 376 height 24
click at [336, 294] on p "This location serves 2 purposes: 1) Kids, Jax and Felix, are gaming with our Et…" at bounding box center [360, 296] width 376 height 24
click at [318, 306] on p "This location serves 2 purposes: 1) Kids, Jax and Felix, are gaming with our Et…" at bounding box center [360, 296] width 376 height 24
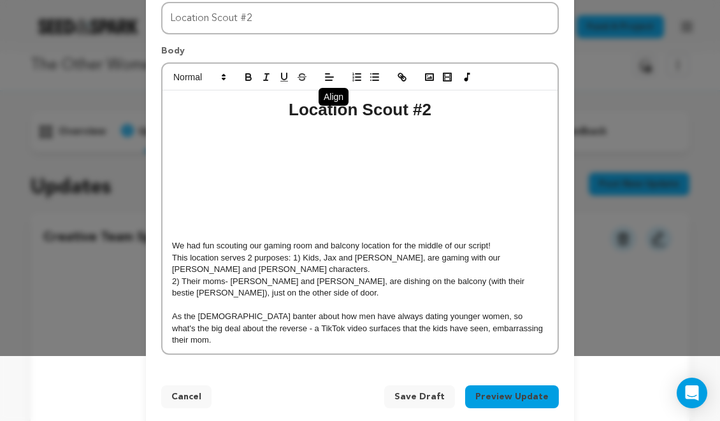
scroll to position [71, 0]
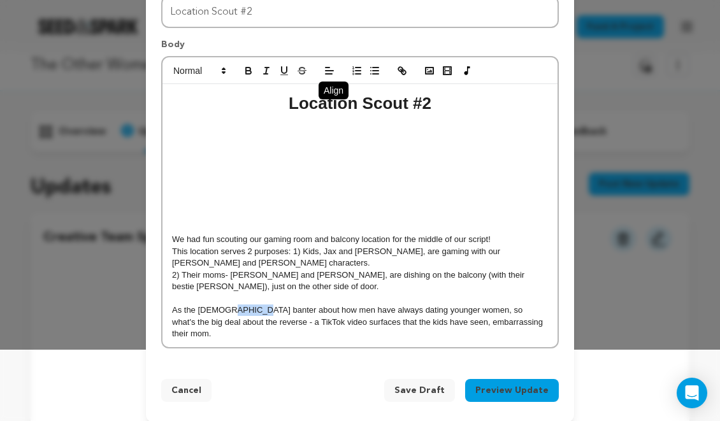
drag, startPoint x: 220, startPoint y: 311, endPoint x: 247, endPoint y: 311, distance: 26.8
click at [247, 311] on p "As the ladies banter about how men have always dating younger women, so what's …" at bounding box center [360, 321] width 376 height 35
click at [368, 313] on p "As the ladies dish about how men have always dating younger women, so what's th…" at bounding box center [360, 321] width 376 height 35
click at [211, 326] on p "As the ladies dish about how men have always dated younger women, so what's the…" at bounding box center [360, 321] width 376 height 35
click at [404, 323] on p "As the ladies dish about how men have always dated younger women, so what's the…" at bounding box center [360, 321] width 376 height 35
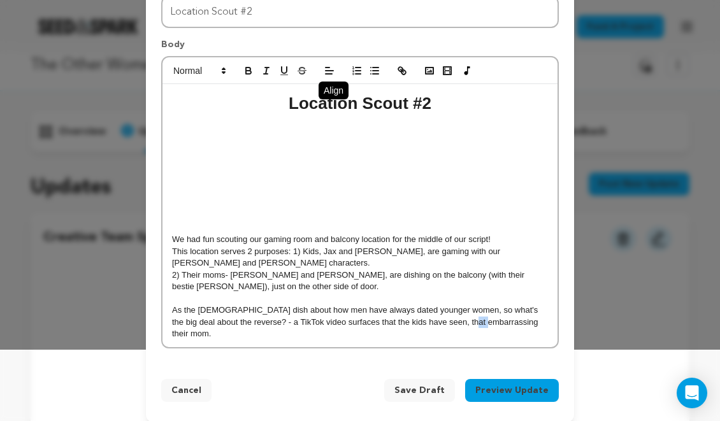
drag, startPoint x: 470, startPoint y: 322, endPoint x: 457, endPoint y: 322, distance: 12.7
click at [457, 322] on p "As the ladies dish about how men have always dated younger women, so what's the…" at bounding box center [360, 321] width 376 height 35
click at [504, 322] on p "As the ladies dish about how men have always dated younger women, so what's the…" at bounding box center [360, 321] width 376 height 35
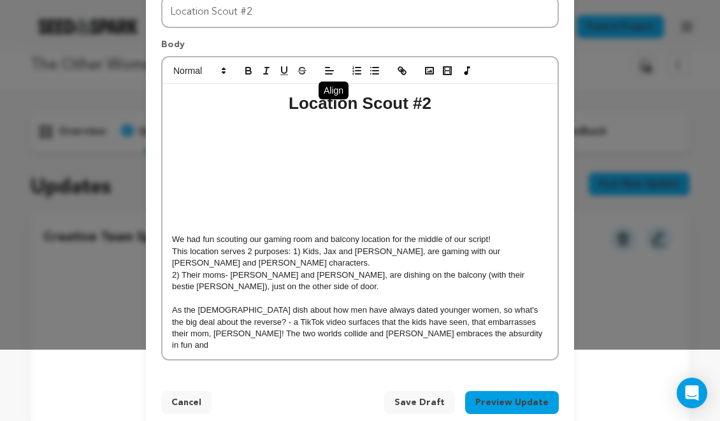
click at [236, 337] on p "As the ladies dish about how men have always dated younger women, so what's the…" at bounding box center [360, 327] width 376 height 47
click at [406, 334] on p "As the ladies dish about how men have always dated younger women, so what's the…" at bounding box center [360, 327] width 376 height 47
click at [369, 336] on p "As the ladies dish about how men have always dated younger women, so what's the…" at bounding box center [360, 327] width 376 height 47
click at [428, 329] on p "As the ladies dish about how men have always dated younger women, so what's the…" at bounding box center [360, 327] width 376 height 47
drag, startPoint x: 422, startPoint y: 334, endPoint x: 404, endPoint y: 335, distance: 17.2
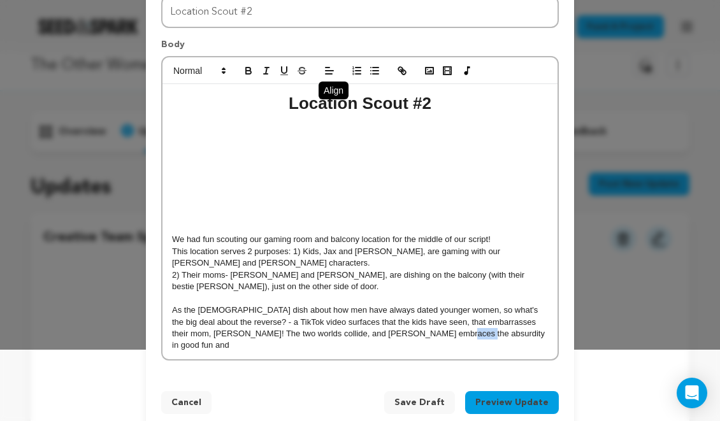
click at [404, 335] on p "As the ladies dish about how men have always dated younger women, so what's the…" at bounding box center [360, 327] width 376 height 47
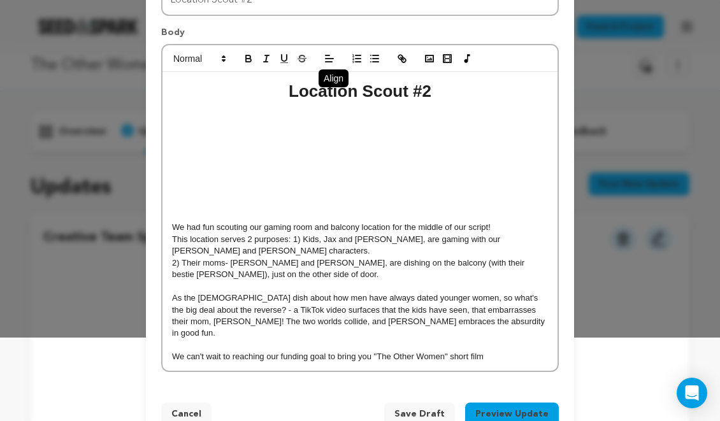
click at [495, 351] on p "We can't wait to reaching our funding goal to bring you "The Other Women" short…" at bounding box center [360, 356] width 376 height 11
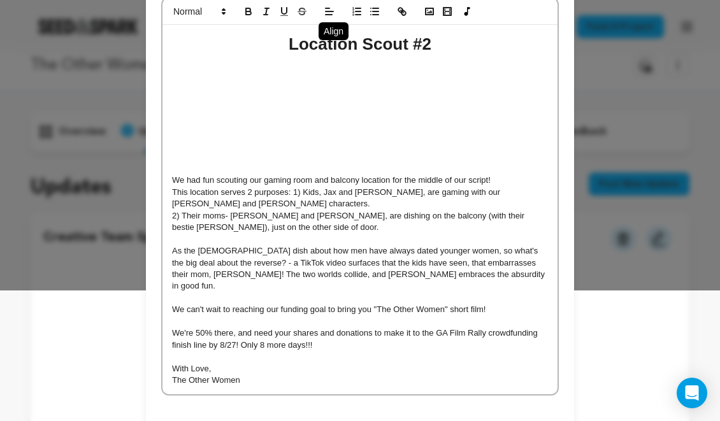
scroll to position [177, 0]
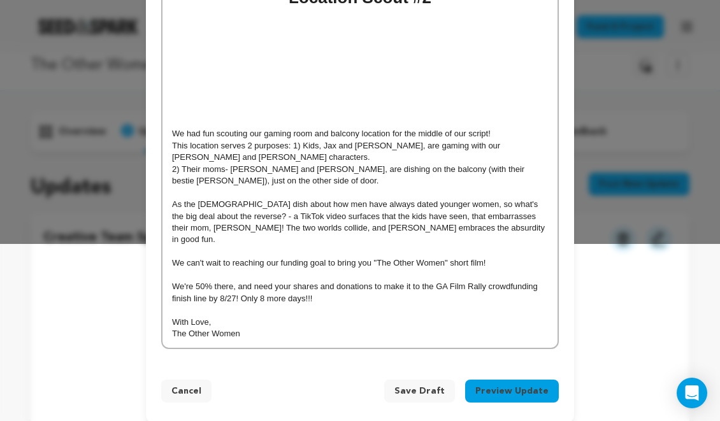
click at [399, 169] on p "2) Their moms- Lisa and Sharon, are dishing on the balcony (with their bestie C…" at bounding box center [360, 176] width 376 height 24
click at [484, 171] on p "2) Their moms- Lisa and Sharon, are dishing on the balcony with their bestie Cl…" at bounding box center [360, 176] width 376 height 24
drag, startPoint x: 494, startPoint y: 252, endPoint x: 170, endPoint y: 251, distance: 324.1
click at [170, 251] on div "Location Scout #2 We had fun scouting our gaming room and balcony location for …" at bounding box center [359, 162] width 395 height 369
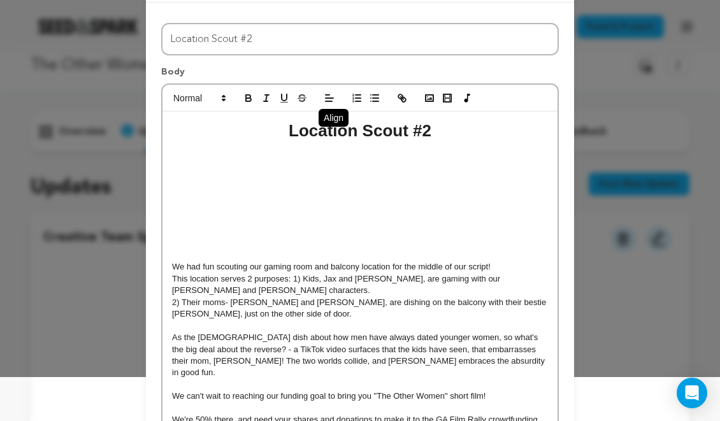
scroll to position [0, 0]
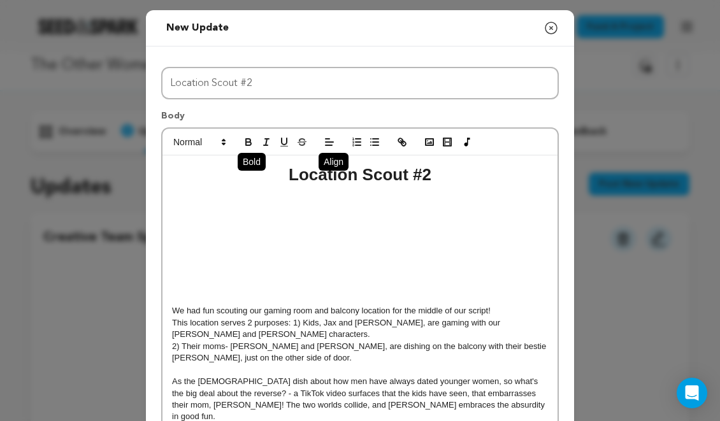
click at [246, 139] on icon "button" at bounding box center [248, 140] width 4 height 3
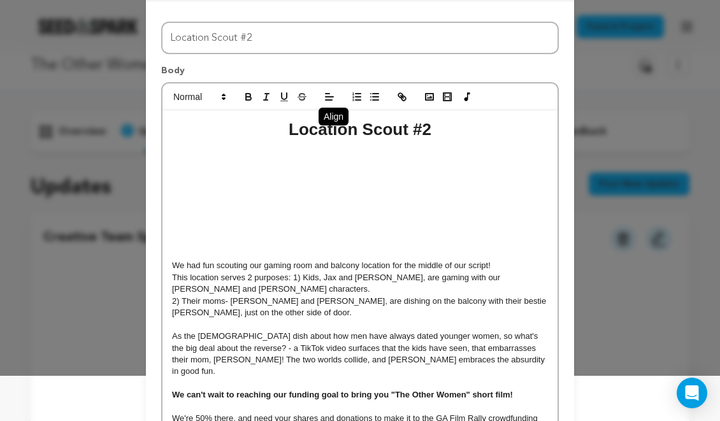
scroll to position [52, 0]
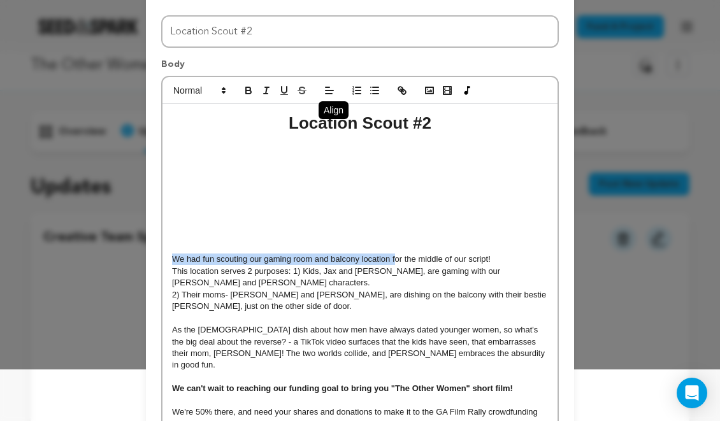
drag, startPoint x: 394, startPoint y: 262, endPoint x: 172, endPoint y: 257, distance: 221.7
click at [172, 257] on p "We had fun scouting our gaming room and balcony location for the middle of our …" at bounding box center [360, 258] width 376 height 11
click at [251, 88] on icon "button" at bounding box center [248, 90] width 11 height 11
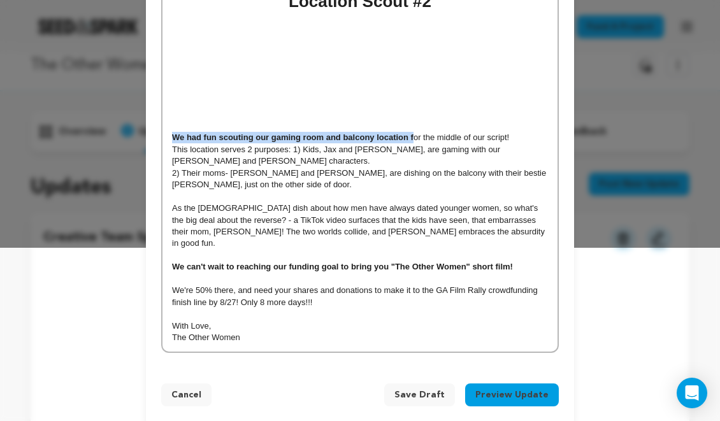
scroll to position [177, 0]
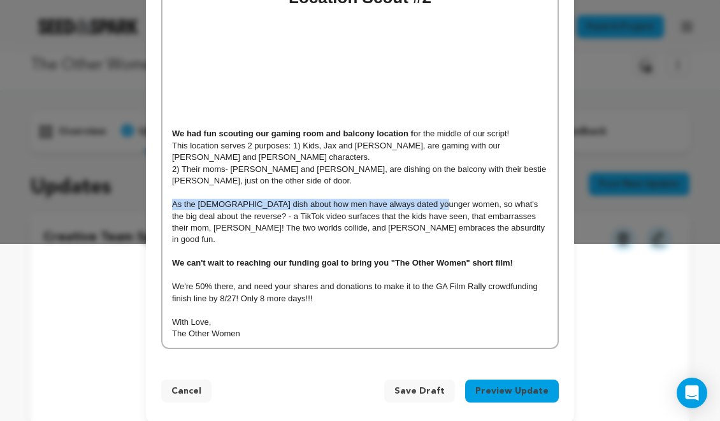
drag, startPoint x: 171, startPoint y: 206, endPoint x: 430, endPoint y: 205, distance: 259.2
click at [430, 205] on div "Location Scout #2 We had fun scouting our gaming room and balcony location f or…" at bounding box center [359, 162] width 395 height 369
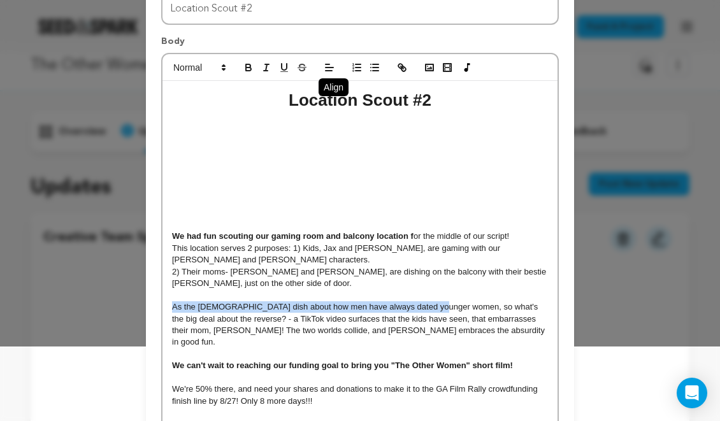
scroll to position [54, 0]
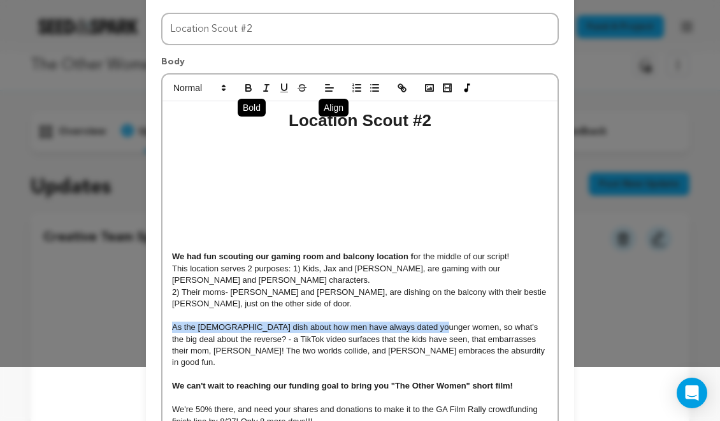
click at [251, 83] on icon "button" at bounding box center [248, 87] width 11 height 11
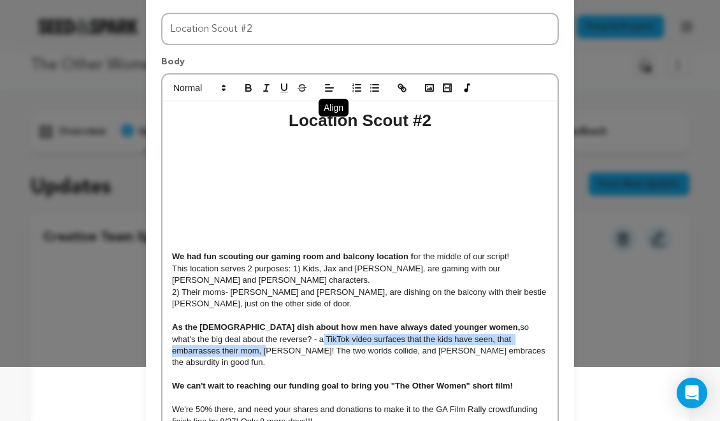
drag, startPoint x: 249, startPoint y: 341, endPoint x: 534, endPoint y: 337, distance: 284.7
click at [534, 337] on p "As the ladies dish about how men have always dated younger women, so what's the…" at bounding box center [360, 345] width 376 height 47
click at [250, 94] on button "button" at bounding box center [248, 87] width 18 height 15
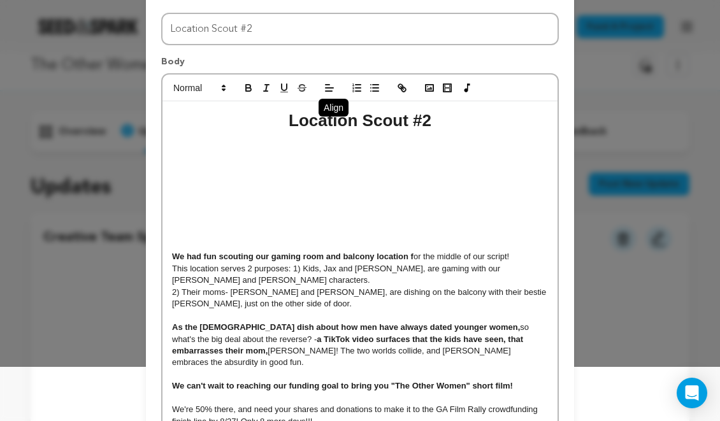
click at [278, 316] on p at bounding box center [360, 315] width 376 height 11
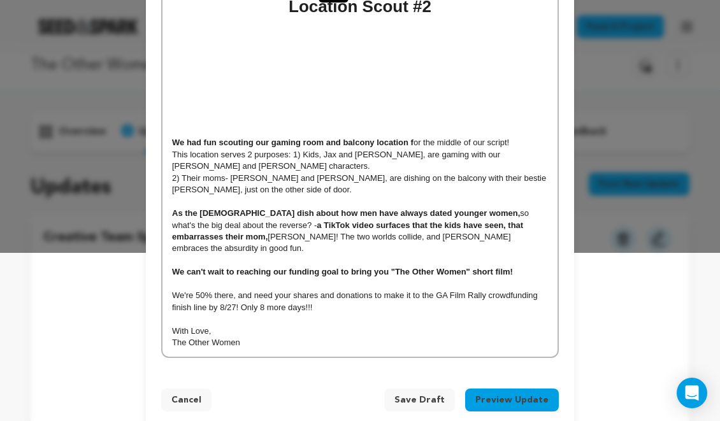
scroll to position [177, 0]
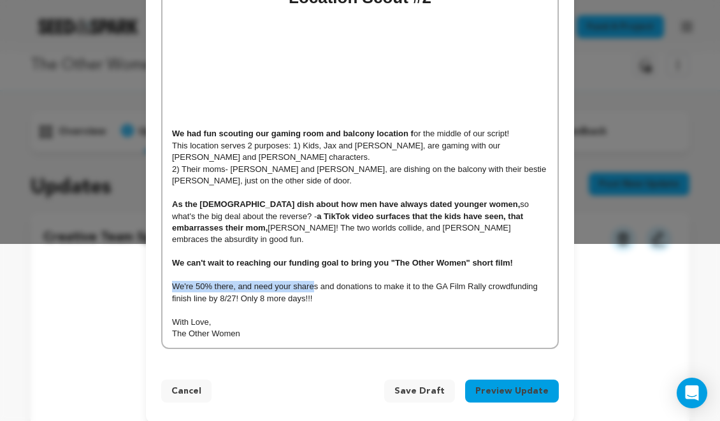
drag, startPoint x: 171, startPoint y: 276, endPoint x: 313, endPoint y: 276, distance: 142.0
click at [313, 276] on div "Location Scout #2 We had fun scouting our gaming room and balcony location f or…" at bounding box center [359, 162] width 395 height 369
click at [313, 281] on p "We're 50% there, and need your shares and donations to make it to the GA Film R…" at bounding box center [360, 293] width 376 height 24
click at [258, 281] on p "We're 50% there, and need your shares and donations to make it to the GA Film R…" at bounding box center [360, 293] width 376 height 24
click at [255, 281] on p "We're 50% there, and need your shares and donations to make it to the GA Film R…" at bounding box center [360, 293] width 376 height 24
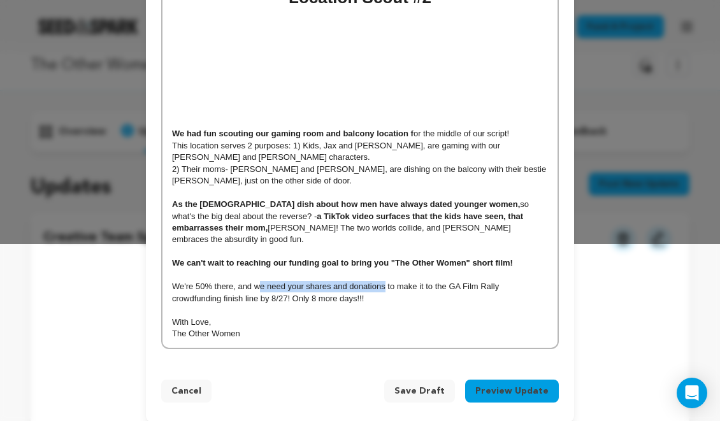
drag, startPoint x: 257, startPoint y: 277, endPoint x: 385, endPoint y: 278, distance: 128.0
click at [385, 281] on p "We're 50% there, and we need your shares and donations to make it to the GA Fil…" at bounding box center [360, 293] width 376 height 24
drag, startPoint x: 241, startPoint y: 275, endPoint x: 385, endPoint y: 276, distance: 143.9
click at [385, 281] on p "We're 50% there, and we need your shares and donations to make it to the GA Fil…" at bounding box center [360, 293] width 376 height 24
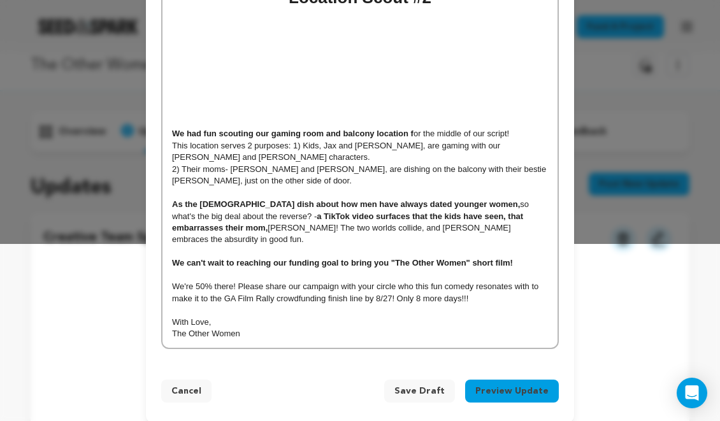
click at [471, 281] on p "We're 50% there! Please share our campaign with your circle who this fun comedy…" at bounding box center [360, 293] width 376 height 24
click at [528, 281] on p "We're 50% there! Please share our campaign with your circle who this fun comedy…" at bounding box center [360, 293] width 376 height 24
click at [544, 281] on p "We're 50% there! Please share our campaign with your circle who this fun comedy…" at bounding box center [360, 293] width 376 height 24
drag, startPoint x: 182, startPoint y: 287, endPoint x: 162, endPoint y: 287, distance: 19.7
click at [162, 287] on div "Location Scout #2 We had fun scouting our gaming room and balcony location f or…" at bounding box center [359, 162] width 395 height 369
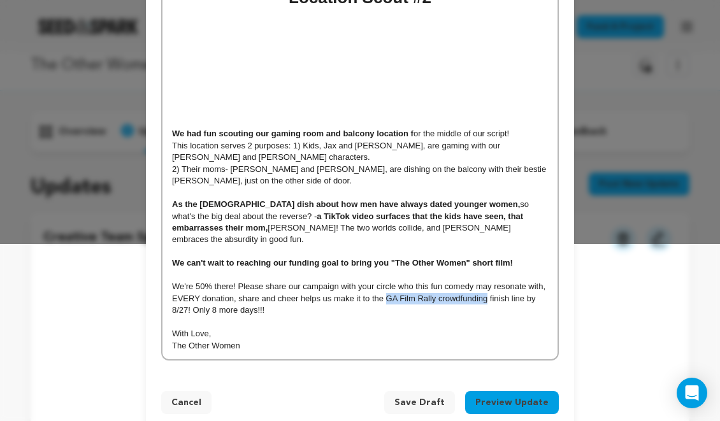
drag, startPoint x: 385, startPoint y: 289, endPoint x: 487, endPoint y: 292, distance: 101.9
click at [487, 292] on p "We're 50% there! Please share our campaign with your circle who this fun comedy…" at bounding box center [360, 298] width 376 height 35
click at [499, 288] on p "We're 50% there! Please share our campaign with your circle who this fun comedy…" at bounding box center [360, 298] width 376 height 35
click at [236, 304] on p "Only 8 more days!!!" at bounding box center [360, 309] width 376 height 11
click at [511, 395] on button "Preview Update" at bounding box center [512, 402] width 94 height 23
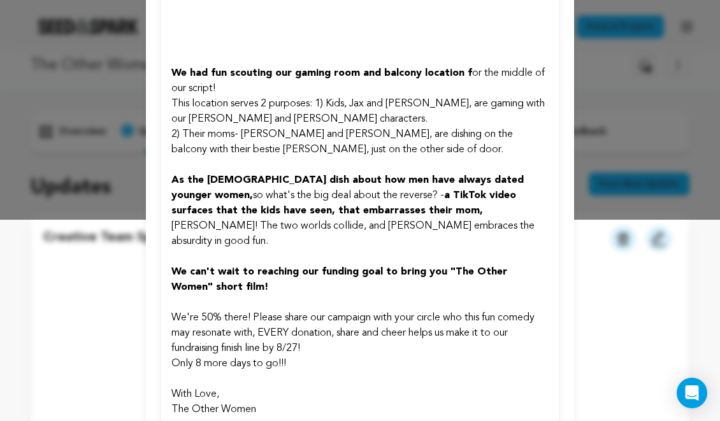
scroll to position [276, 0]
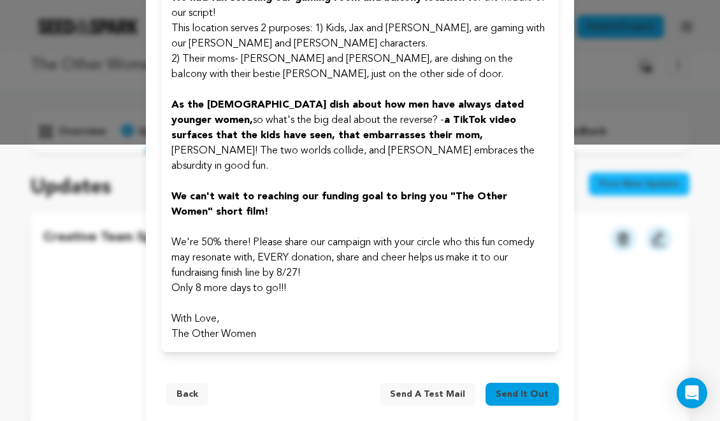
click at [541, 388] on span "Send it out" at bounding box center [521, 394] width 53 height 13
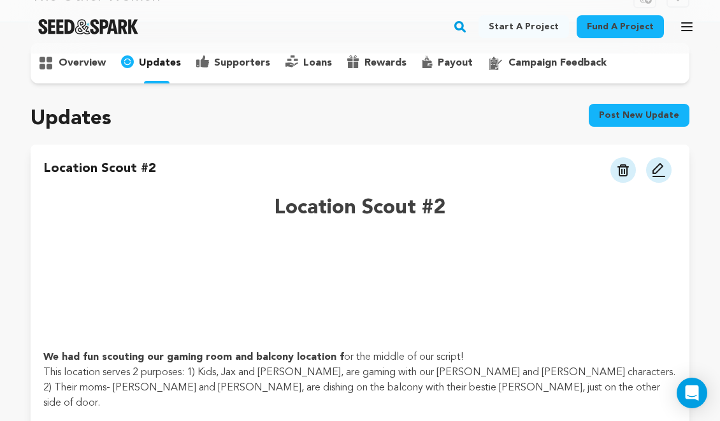
scroll to position [71, 0]
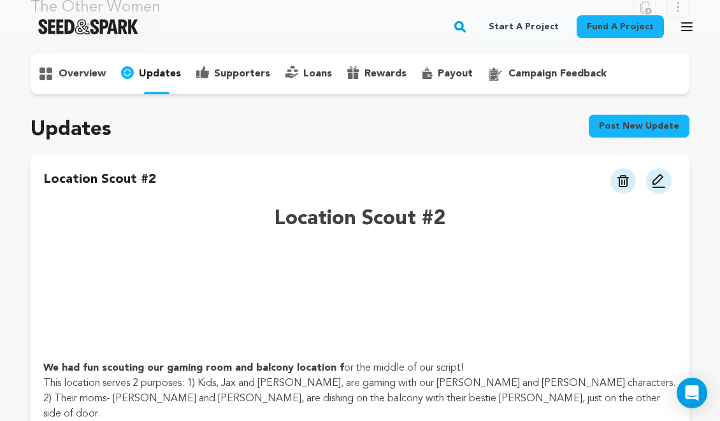
click at [617, 182] on img at bounding box center [622, 181] width 11 height 12
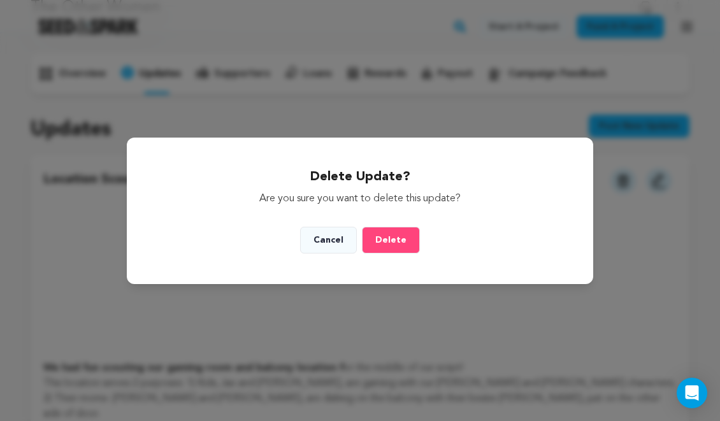
click at [323, 238] on button "Cancel" at bounding box center [328, 240] width 57 height 27
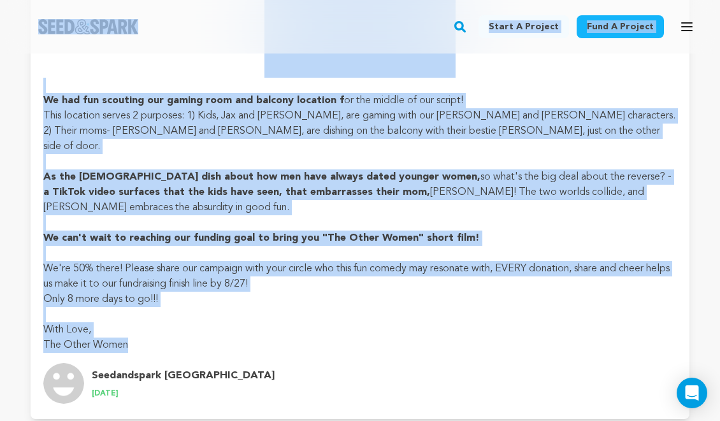
scroll to position [331, 0]
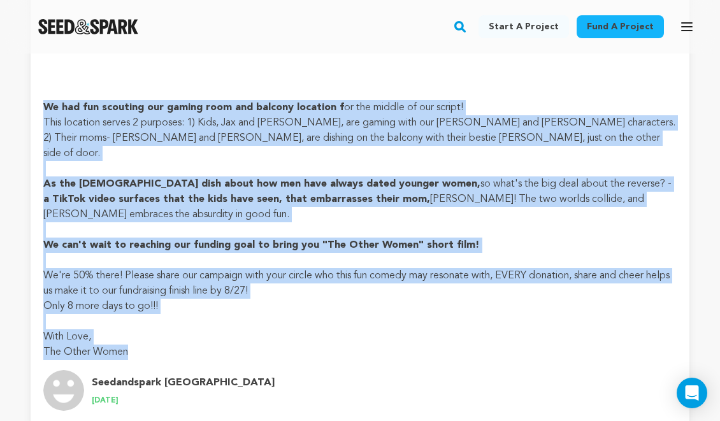
drag, startPoint x: 137, startPoint y: 269, endPoint x: 41, endPoint y: 112, distance: 184.0
click at [41, 112] on div "Location Scout #2 View more option View more option" at bounding box center [360, 160] width 658 height 531
copy div "We had fun scouting our gaming room and balcony location f or the middle of our…"
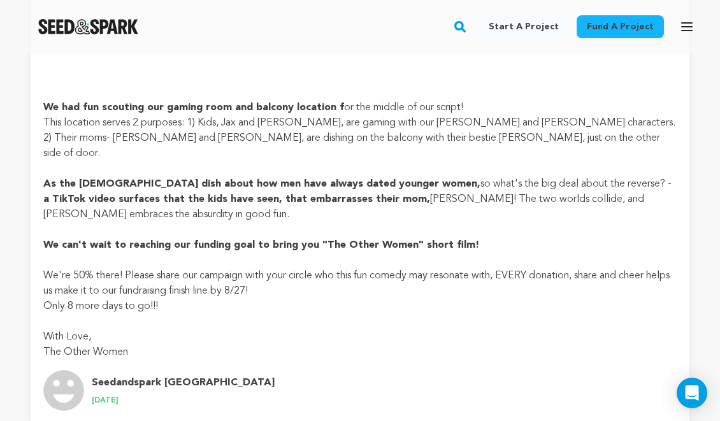
click at [577, 101] on p "We had fun scouting our gaming room and balcony location f or the middle of our…" at bounding box center [359, 107] width 633 height 15
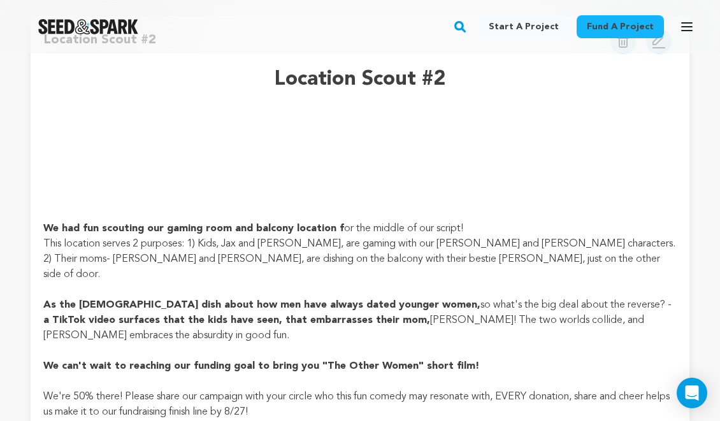
scroll to position [77, 0]
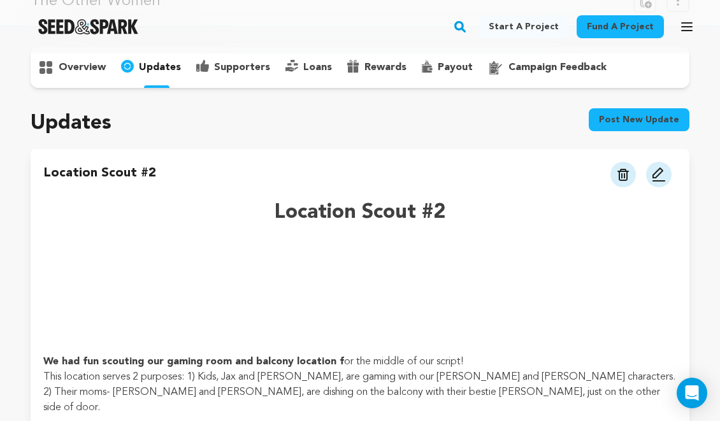
click at [616, 164] on button at bounding box center [622, 174] width 25 height 25
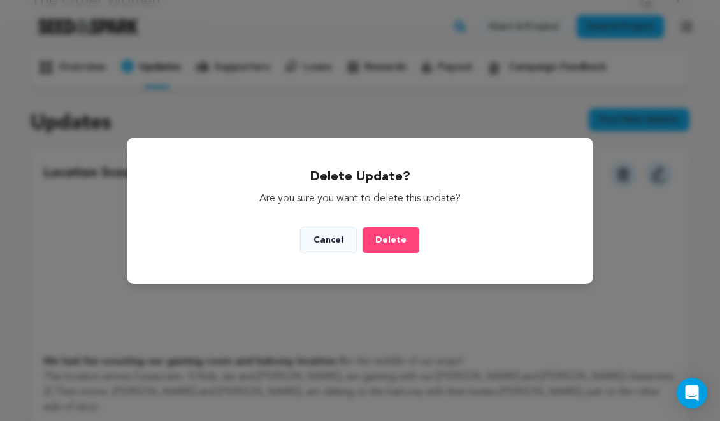
click at [385, 239] on span "Delete" at bounding box center [390, 240] width 31 height 9
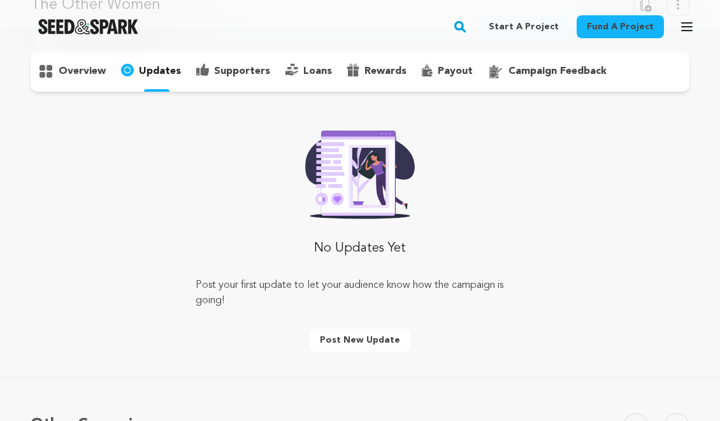
scroll to position [73, 0]
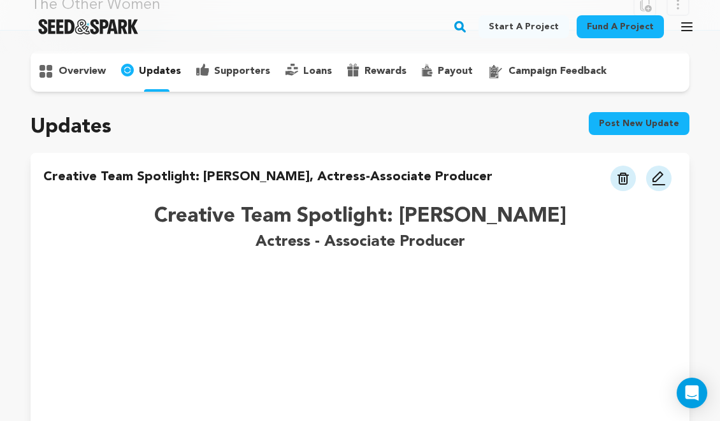
click at [651, 124] on button "Post new update" at bounding box center [638, 123] width 101 height 23
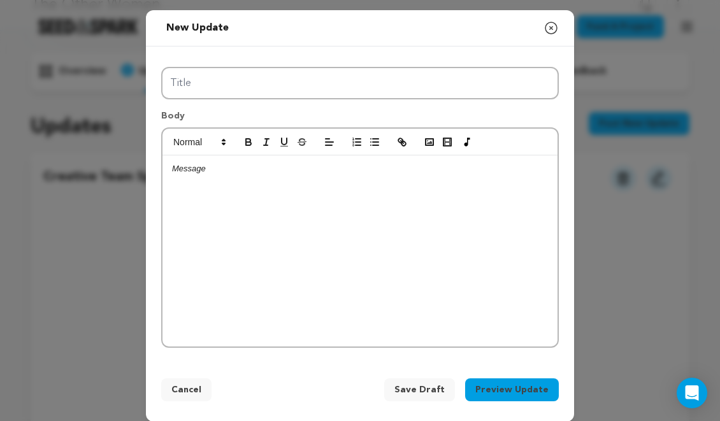
click at [314, 199] on div at bounding box center [359, 250] width 395 height 191
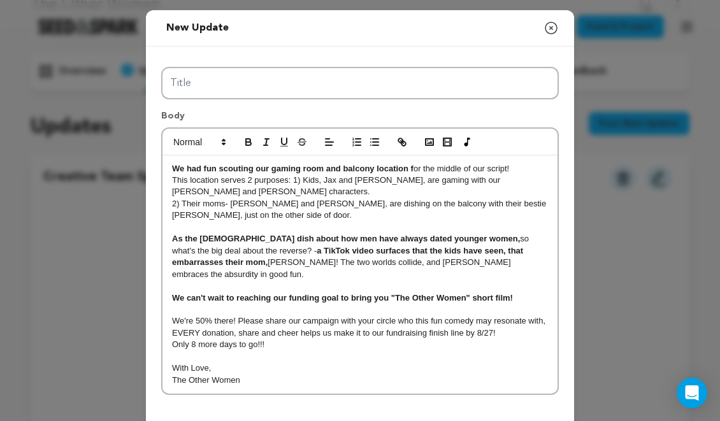
click at [273, 218] on p "2) Their moms- [PERSON_NAME] and [PERSON_NAME], are dishing on the balcony with…" at bounding box center [360, 210] width 376 height 24
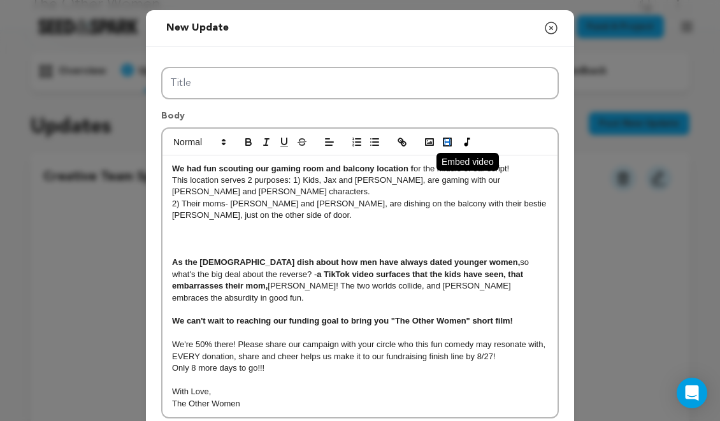
click at [444, 143] on rect "button" at bounding box center [444, 143] width 2 height 1
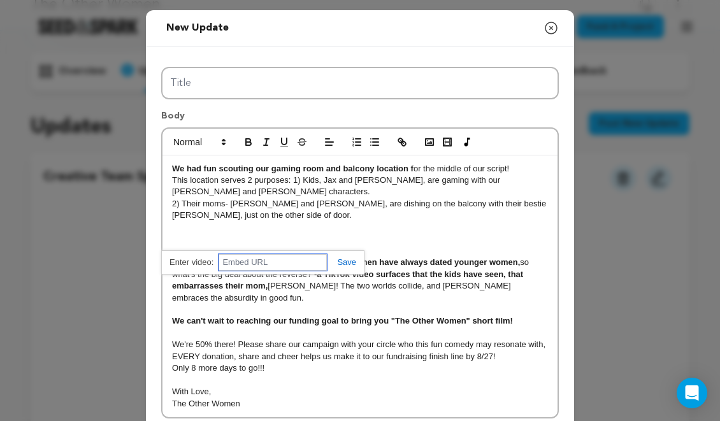
click at [255, 263] on input "text" at bounding box center [272, 262] width 108 height 17
paste input "[URL][DOMAIN_NAME]"
click at [339, 262] on link at bounding box center [341, 262] width 29 height 10
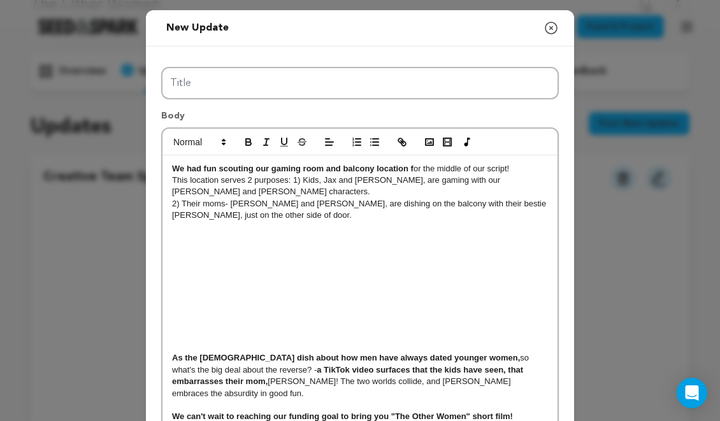
click at [365, 294] on div "We had fun scouting our gaming room and balcony location f or the middle of our…" at bounding box center [359, 334] width 395 height 358
click at [329, 178] on icon at bounding box center [328, 174] width 10 height 10
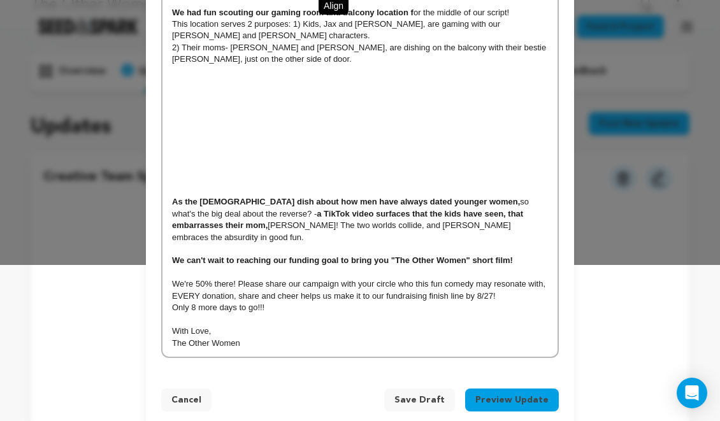
scroll to position [166, 0]
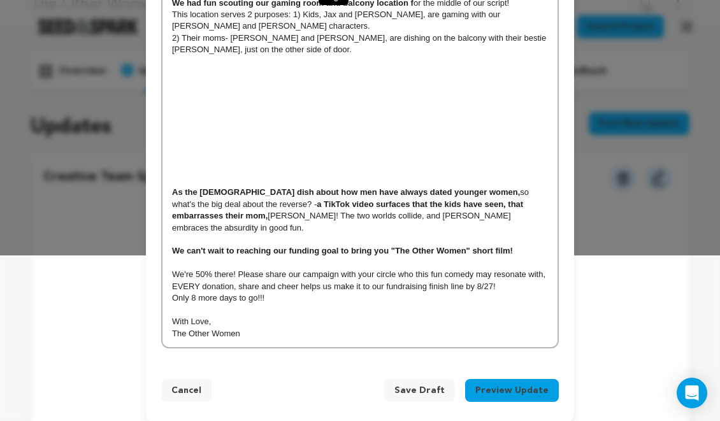
click at [479, 142] on div "We had fun scouting our gaming room and balcony location f or the middle of our…" at bounding box center [359, 169] width 395 height 358
click at [541, 92] on div "We had fun scouting our gaming room and balcony location f or the middle of our…" at bounding box center [359, 169] width 395 height 358
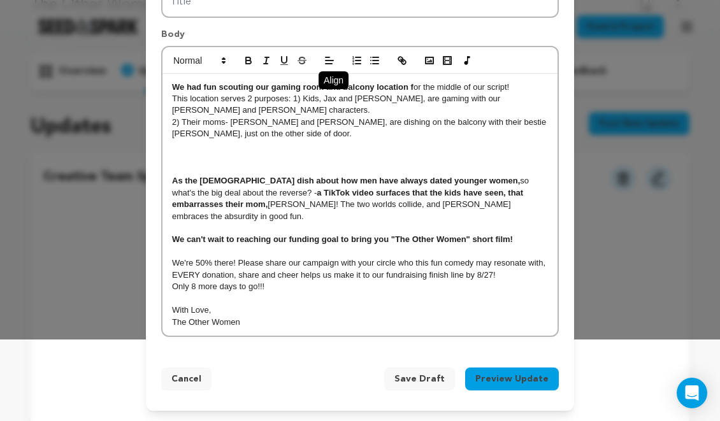
scroll to position [70, 0]
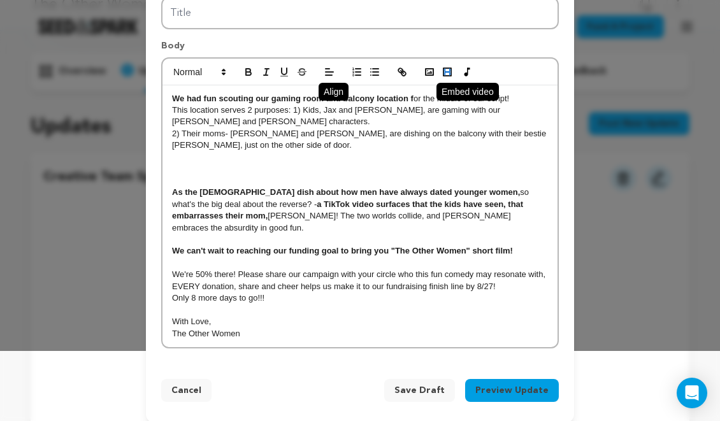
click at [450, 76] on icon "button" at bounding box center [446, 71] width 11 height 11
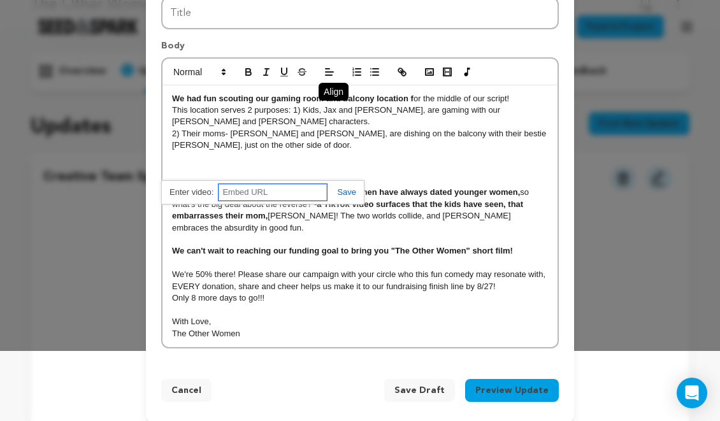
click at [280, 197] on input "text" at bounding box center [272, 192] width 108 height 17
paste input "[URL][DOMAIN_NAME]"
type input "[URL][DOMAIN_NAME]"
click at [351, 190] on link at bounding box center [341, 192] width 29 height 10
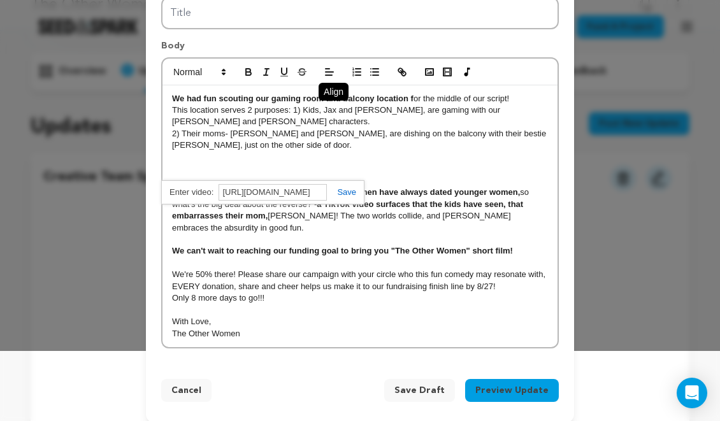
scroll to position [0, 0]
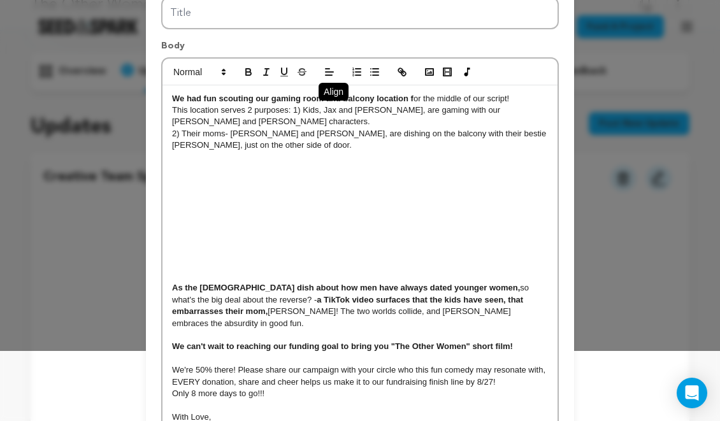
click at [171, 226] on div "We had fun scouting our gaming room and balcony location f or the middle of our…" at bounding box center [359, 264] width 395 height 358
click at [329, 108] on icon at bounding box center [328, 104] width 10 height 10
click at [499, 241] on div "We had fun scouting our gaming room and balcony location f or the middle of our…" at bounding box center [359, 264] width 395 height 358
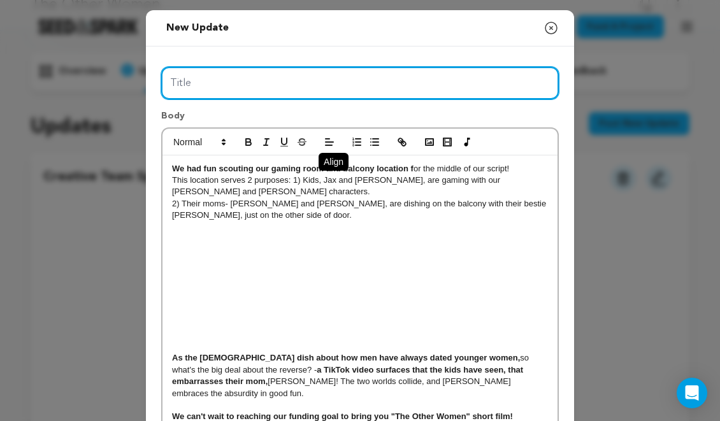
click at [391, 87] on input "Title" at bounding box center [359, 83] width 397 height 32
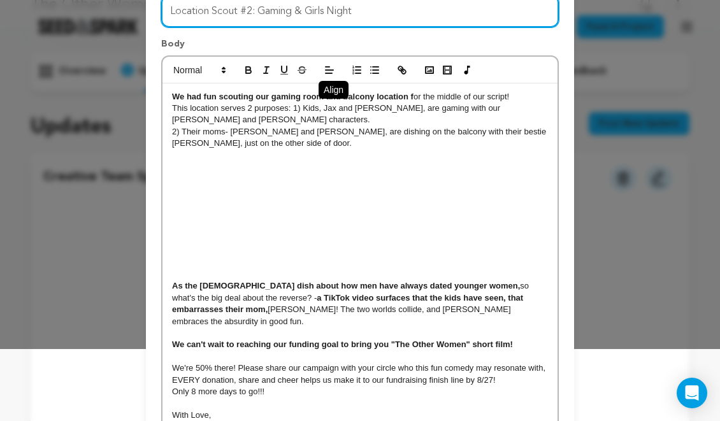
scroll to position [166, 0]
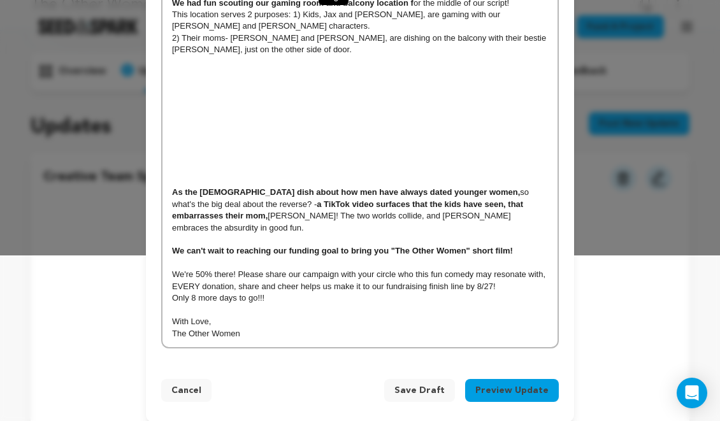
type input "Location Scout #2: Gaming & Girls Night"
click at [520, 380] on button "Preview Update" at bounding box center [512, 390] width 94 height 23
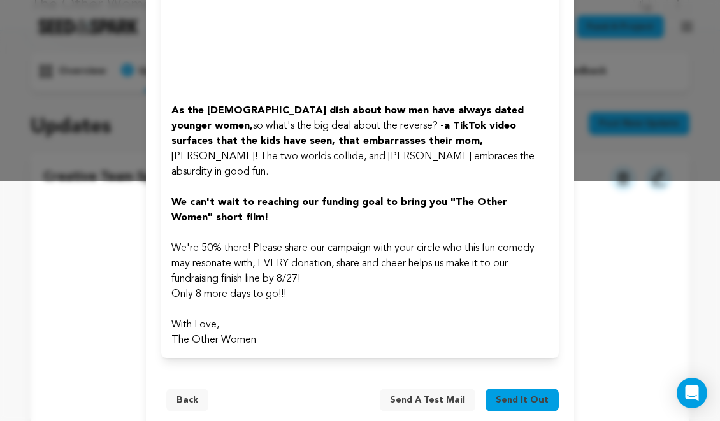
scroll to position [245, 0]
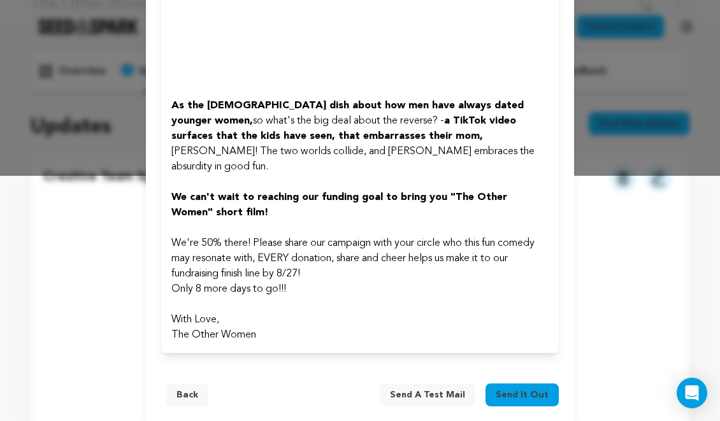
click at [194, 383] on button "Back" at bounding box center [187, 394] width 42 height 23
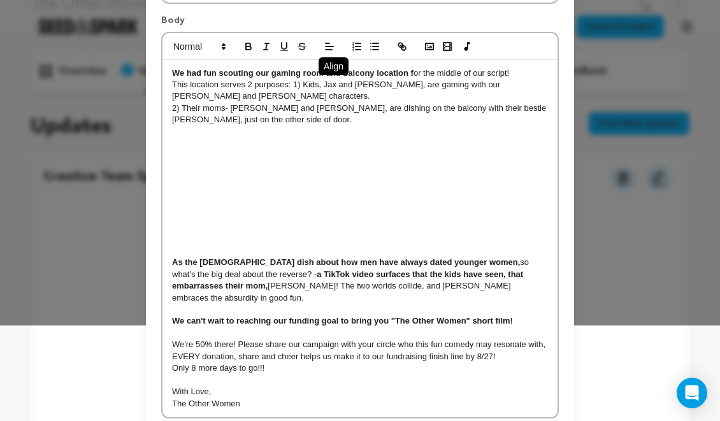
scroll to position [1, 0]
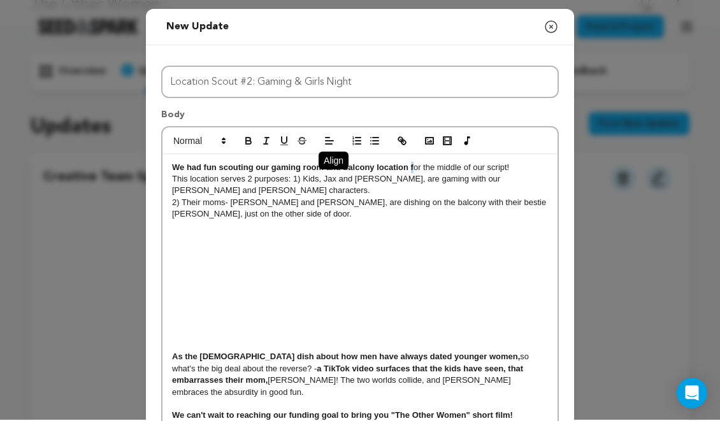
click at [409, 169] on p "We had fun scouting our gaming room and balcony location f or the middle of our…" at bounding box center [360, 167] width 376 height 11
click at [248, 139] on icon "button" at bounding box center [248, 140] width 11 height 11
click at [503, 210] on p "2) Their moms- [PERSON_NAME] and [PERSON_NAME], are dishing on the balcony with…" at bounding box center [360, 209] width 376 height 24
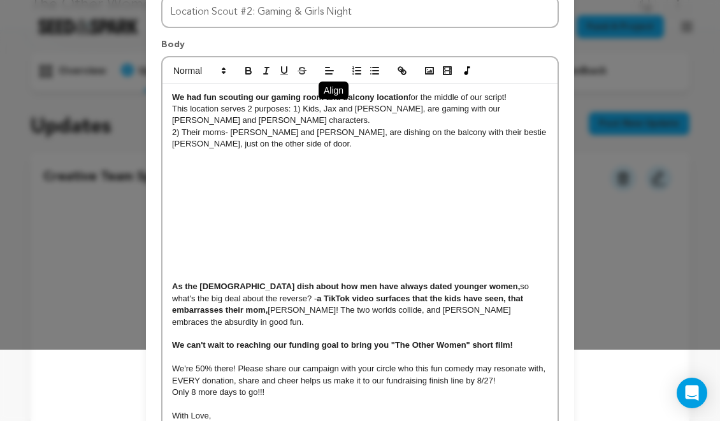
scroll to position [166, 0]
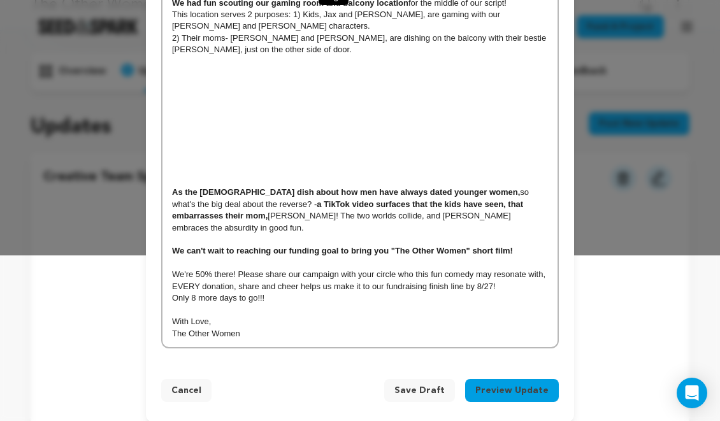
click at [488, 379] on button "Preview Update" at bounding box center [512, 390] width 94 height 23
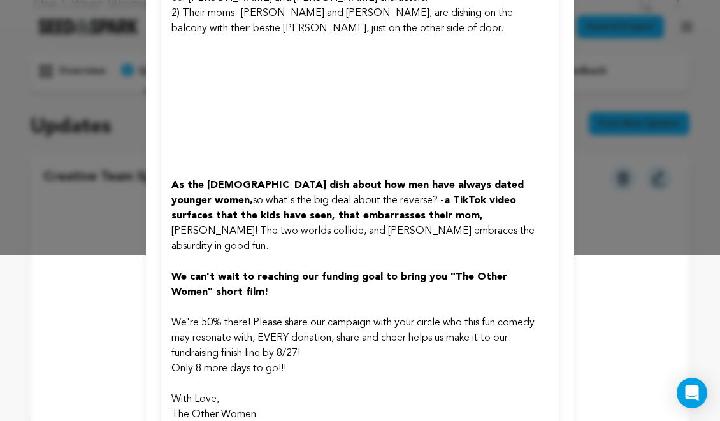
scroll to position [246, 0]
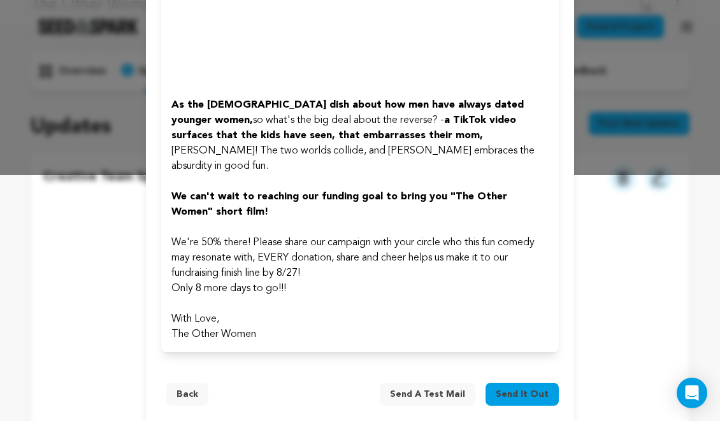
click at [465, 388] on span "Send a test mail" at bounding box center [427, 394] width 75 height 13
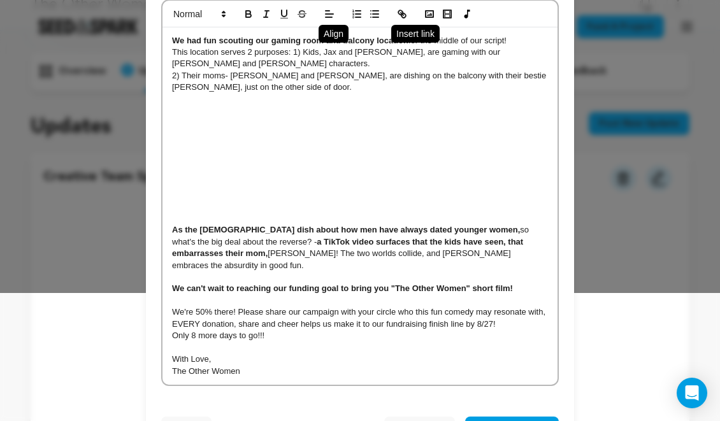
scroll to position [166, 0]
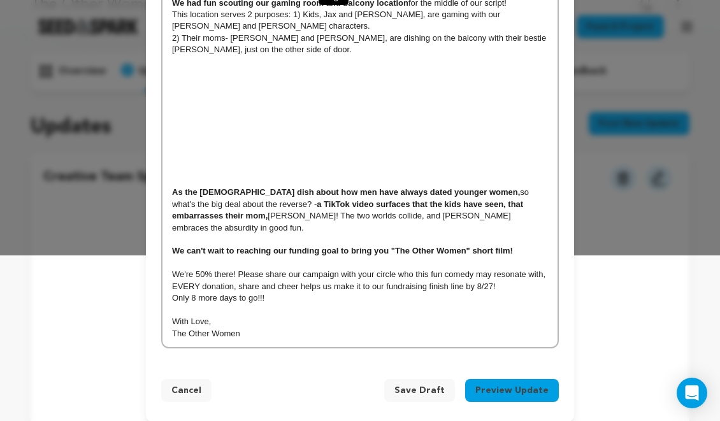
click at [439, 384] on span "Save Draft" at bounding box center [419, 390] width 50 height 13
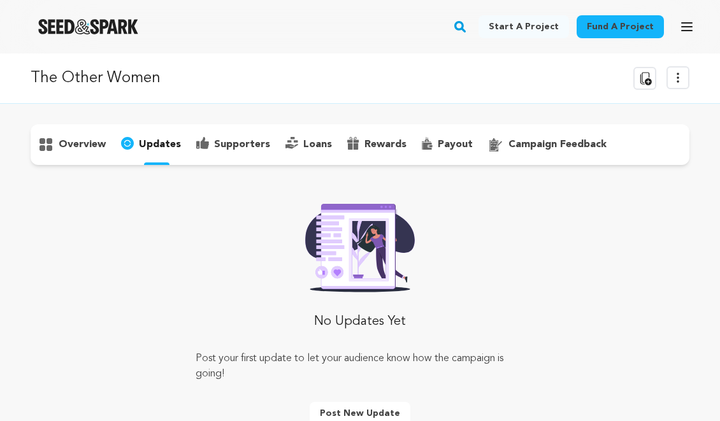
scroll to position [71, 0]
